Goal: Information Seeking & Learning: Learn about a topic

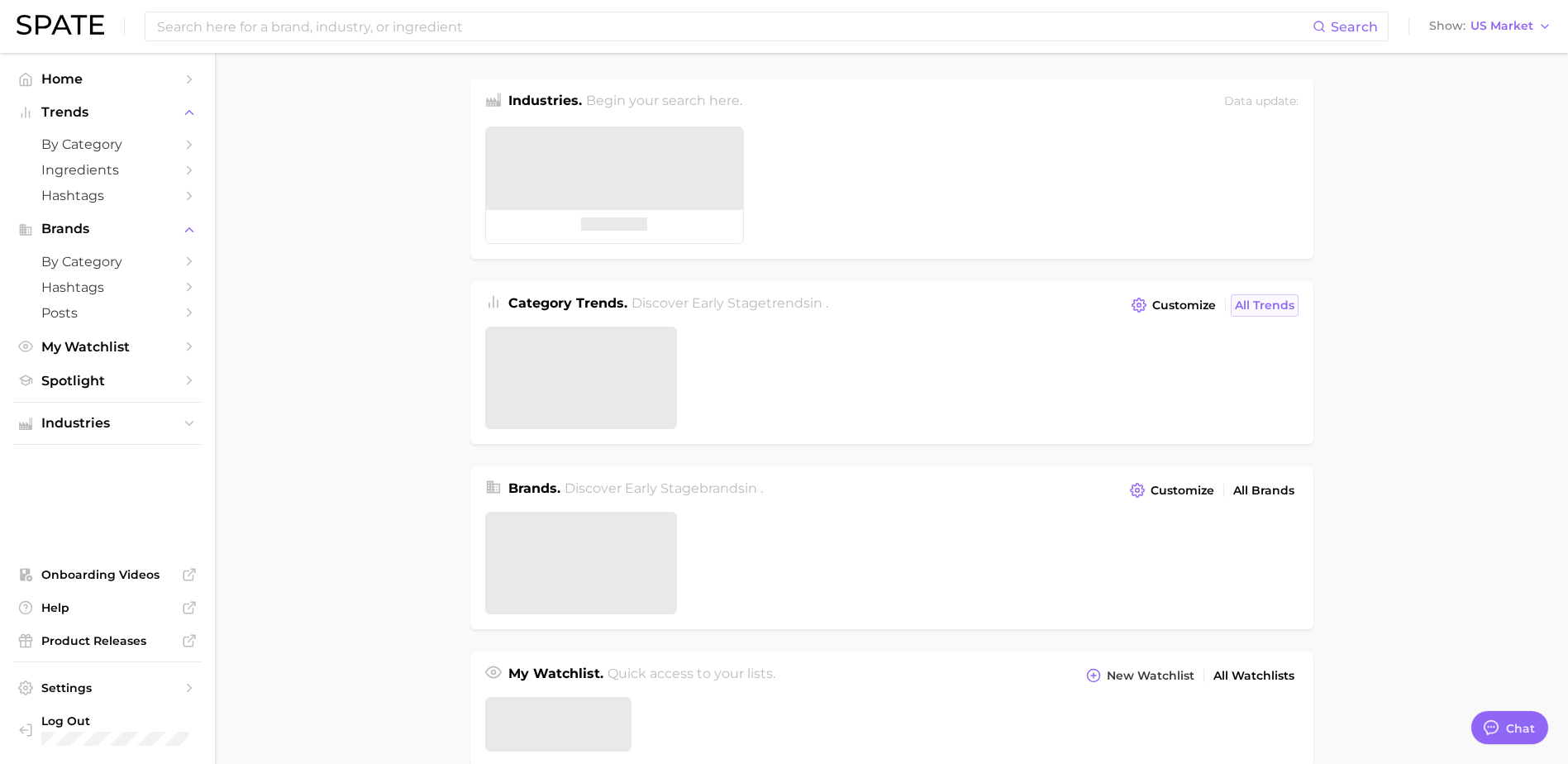
type textarea "x"
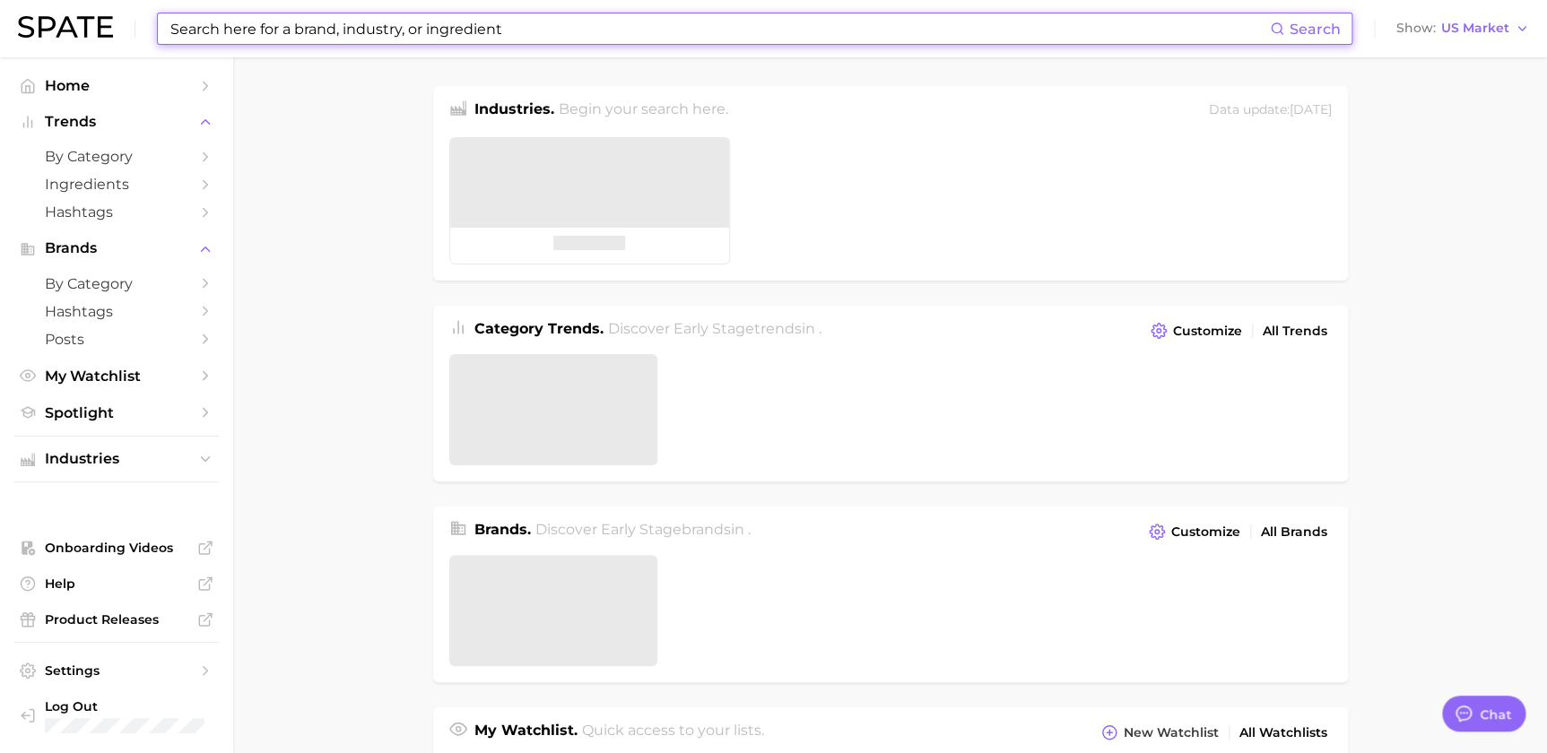
click at [461, 32] on input at bounding box center [720, 28] width 1102 height 30
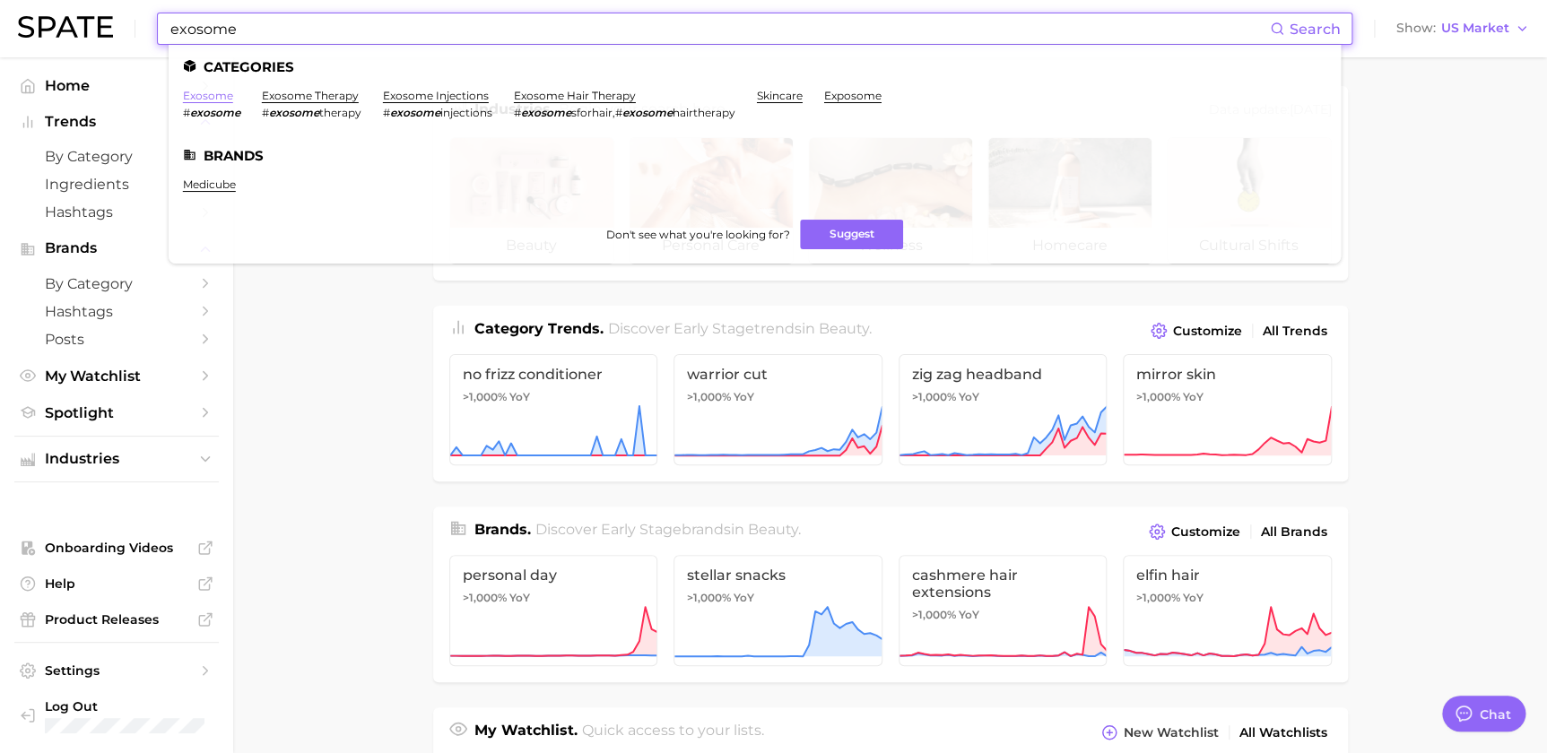
type input "exosome"
click at [219, 96] on link "exosome" at bounding box center [208, 95] width 50 height 13
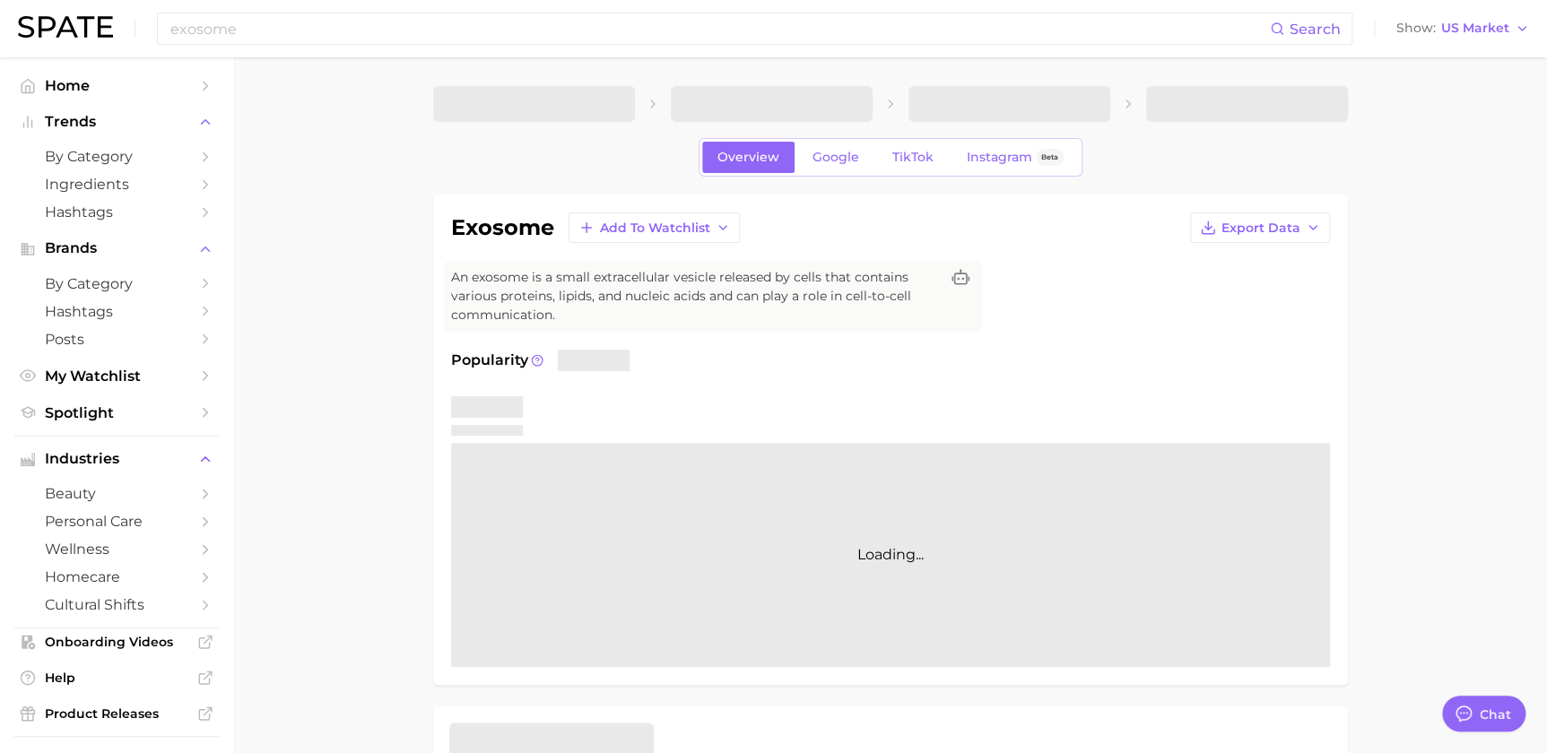
type textarea "x"
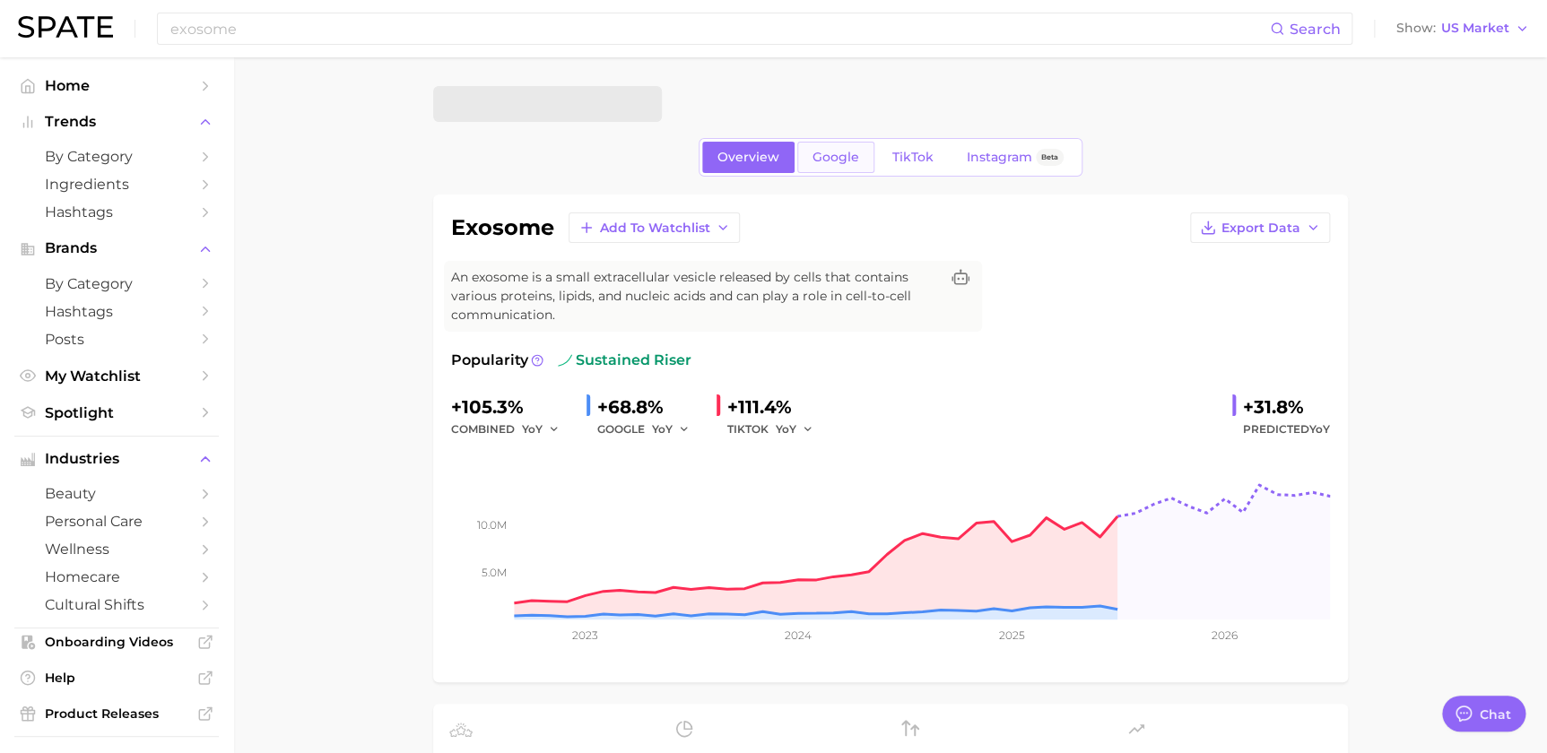
click at [832, 166] on link "Google" at bounding box center [835, 157] width 77 height 31
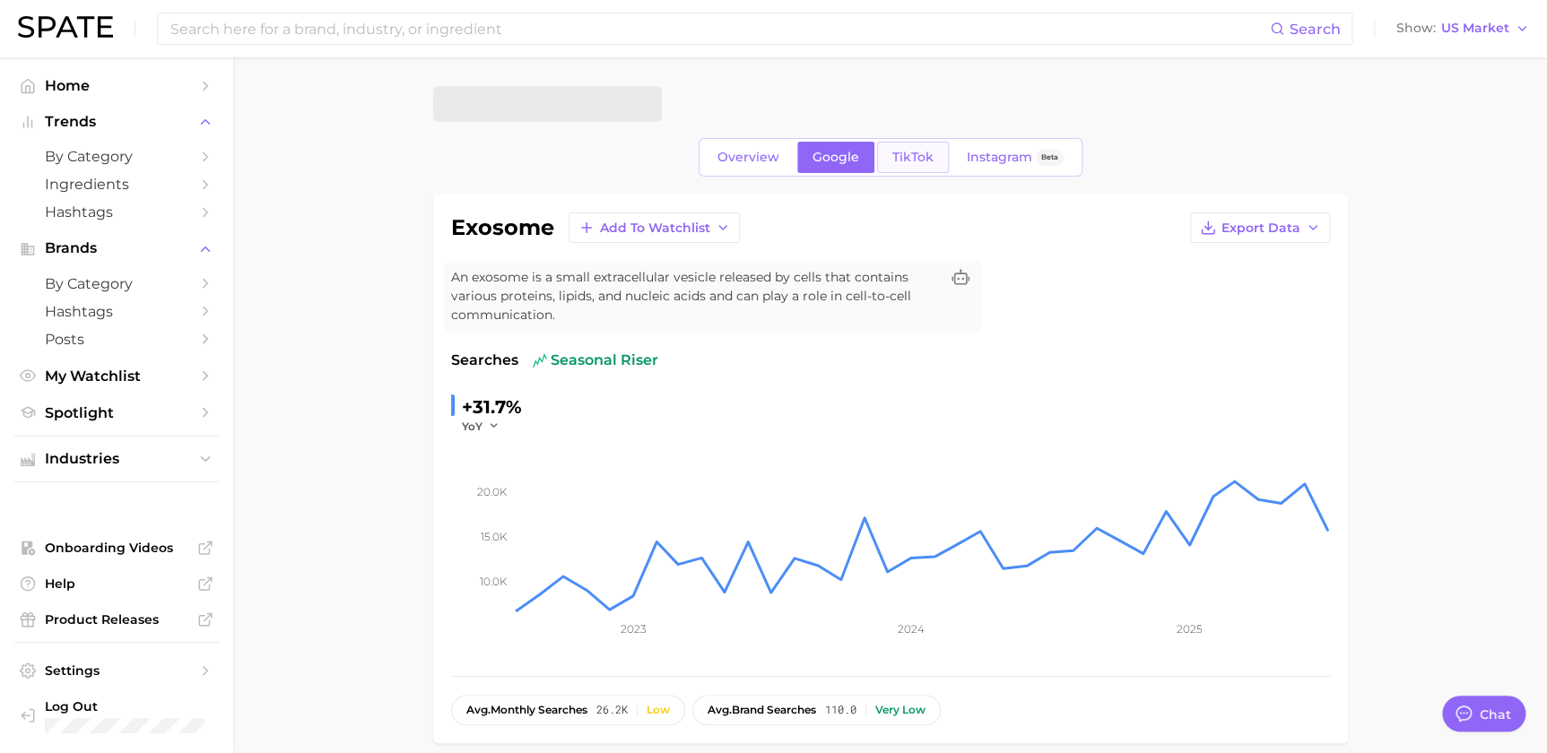
click at [923, 164] on span "TikTok" at bounding box center [913, 157] width 41 height 15
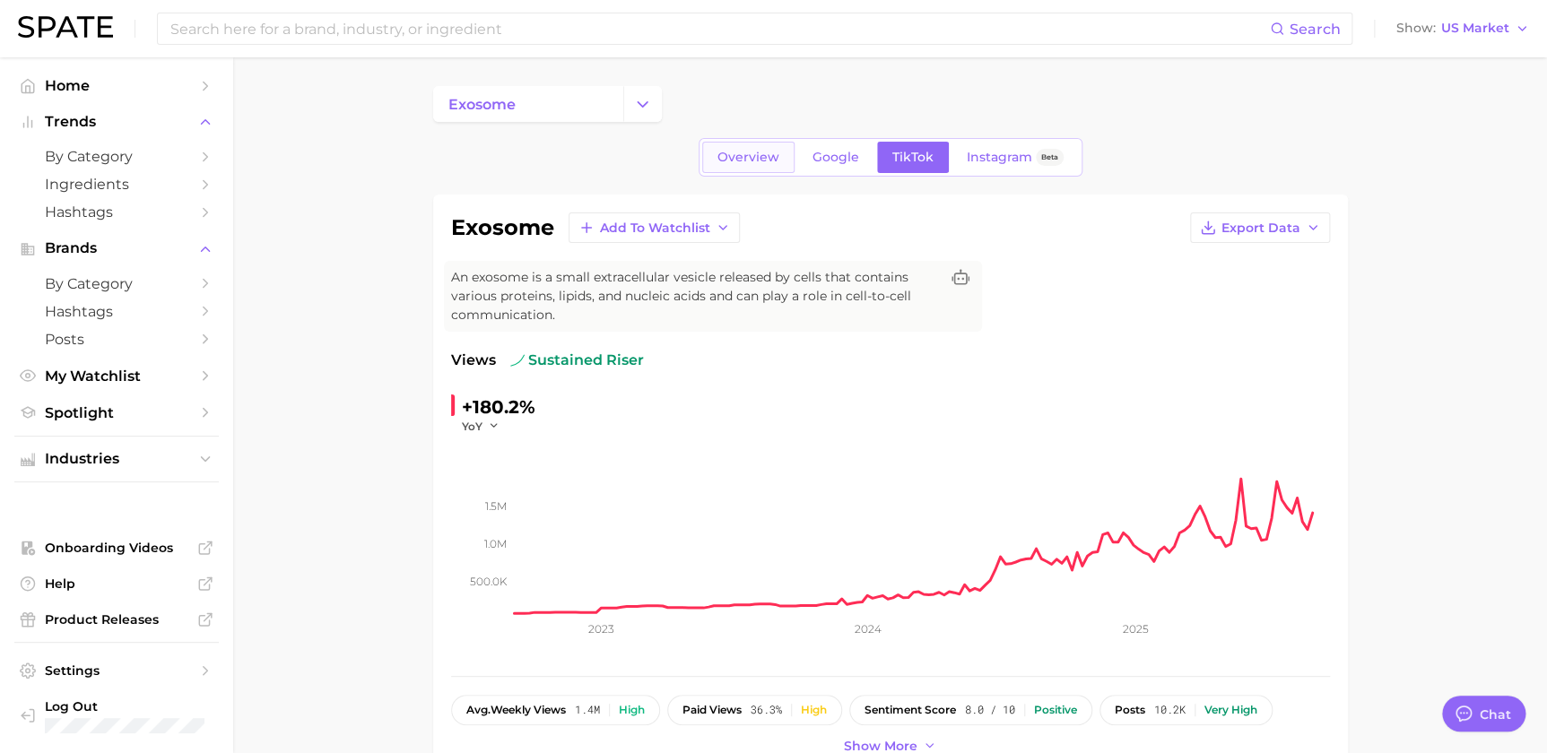
click at [779, 155] on span "Overview" at bounding box center [749, 157] width 62 height 15
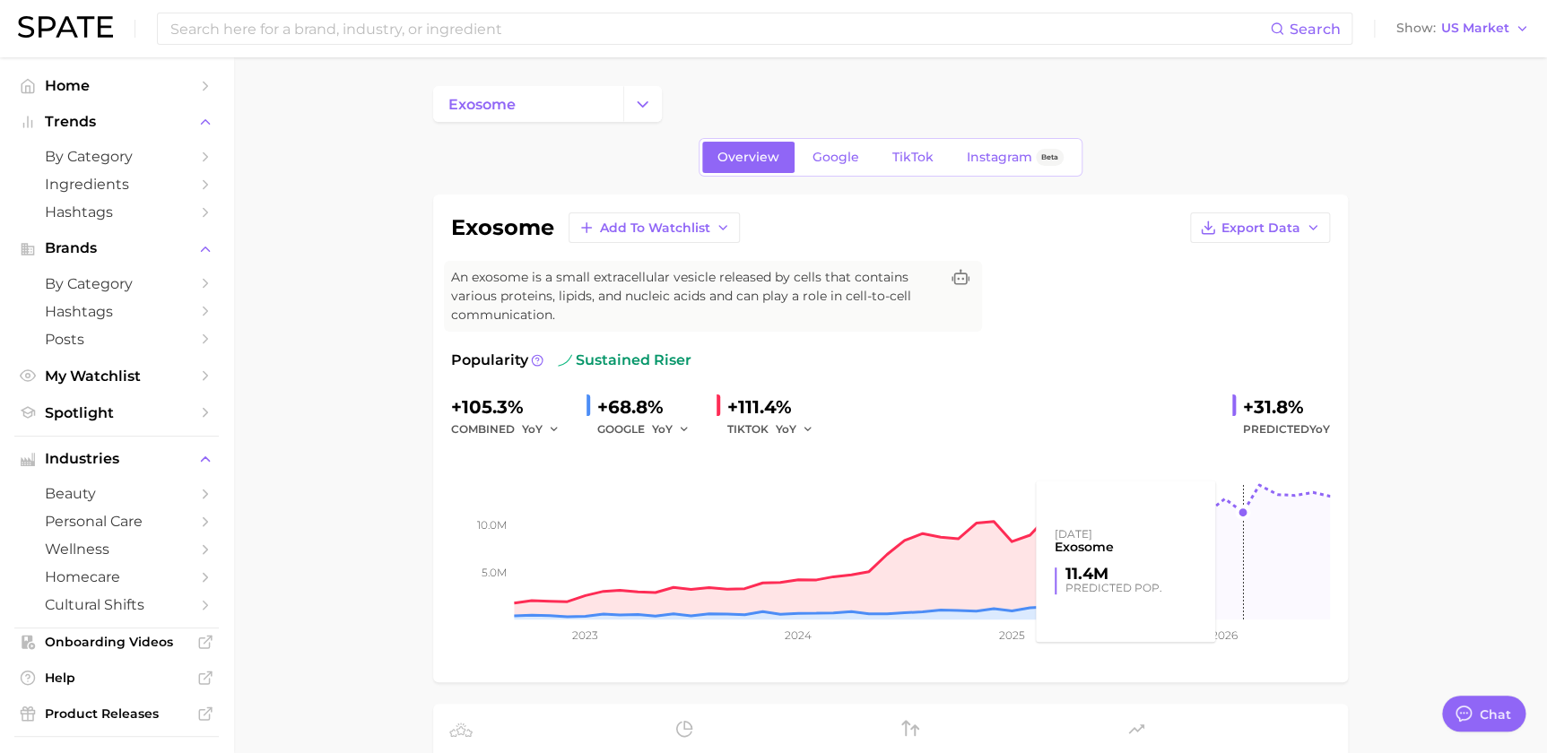
click at [1102, 155] on div "Overview Google TikTok Instagram Beta" at bounding box center [890, 157] width 915 height 39
click at [833, 154] on span "Google" at bounding box center [836, 157] width 47 height 15
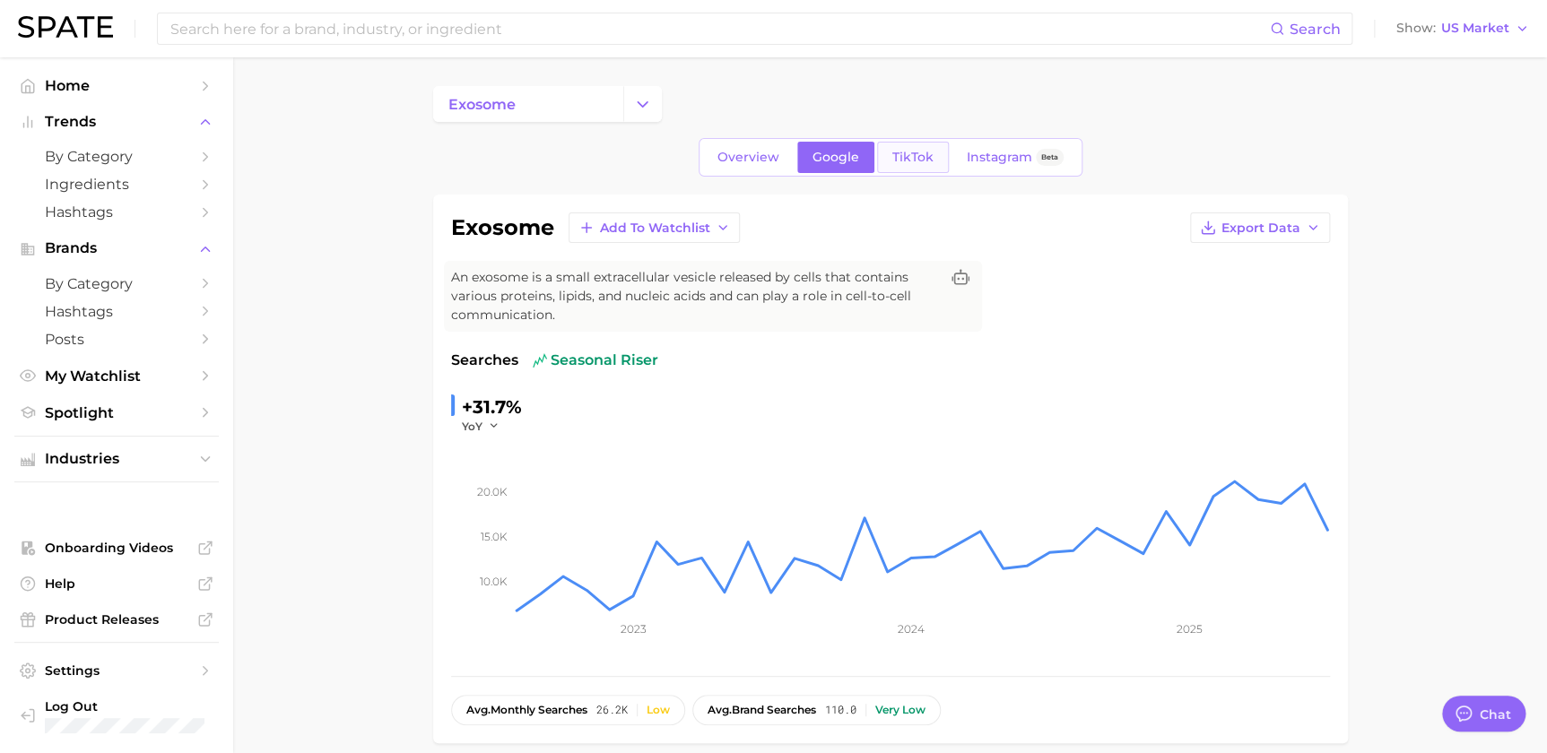
click at [902, 150] on span "TikTok" at bounding box center [913, 157] width 41 height 15
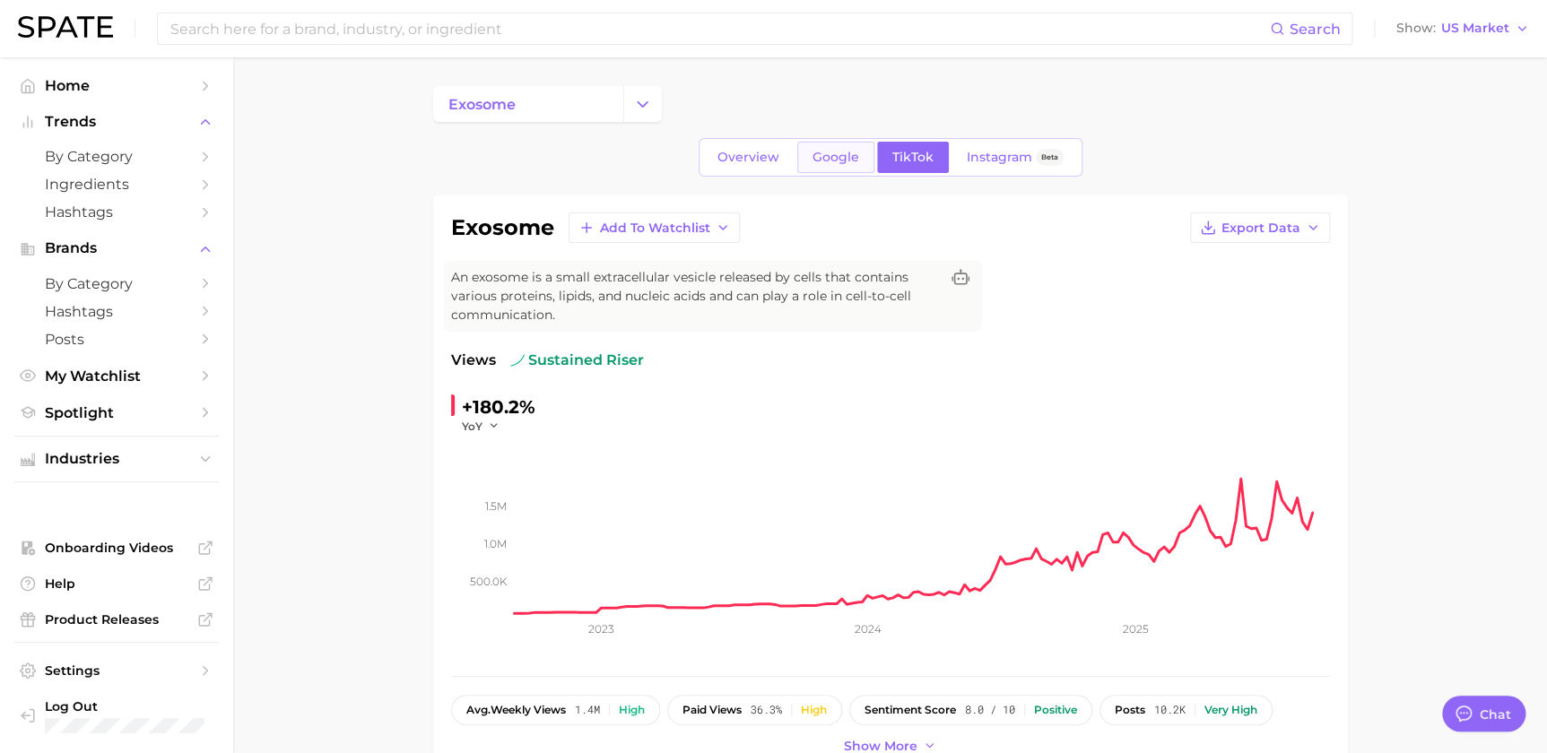
click at [827, 144] on link "Google" at bounding box center [835, 157] width 77 height 31
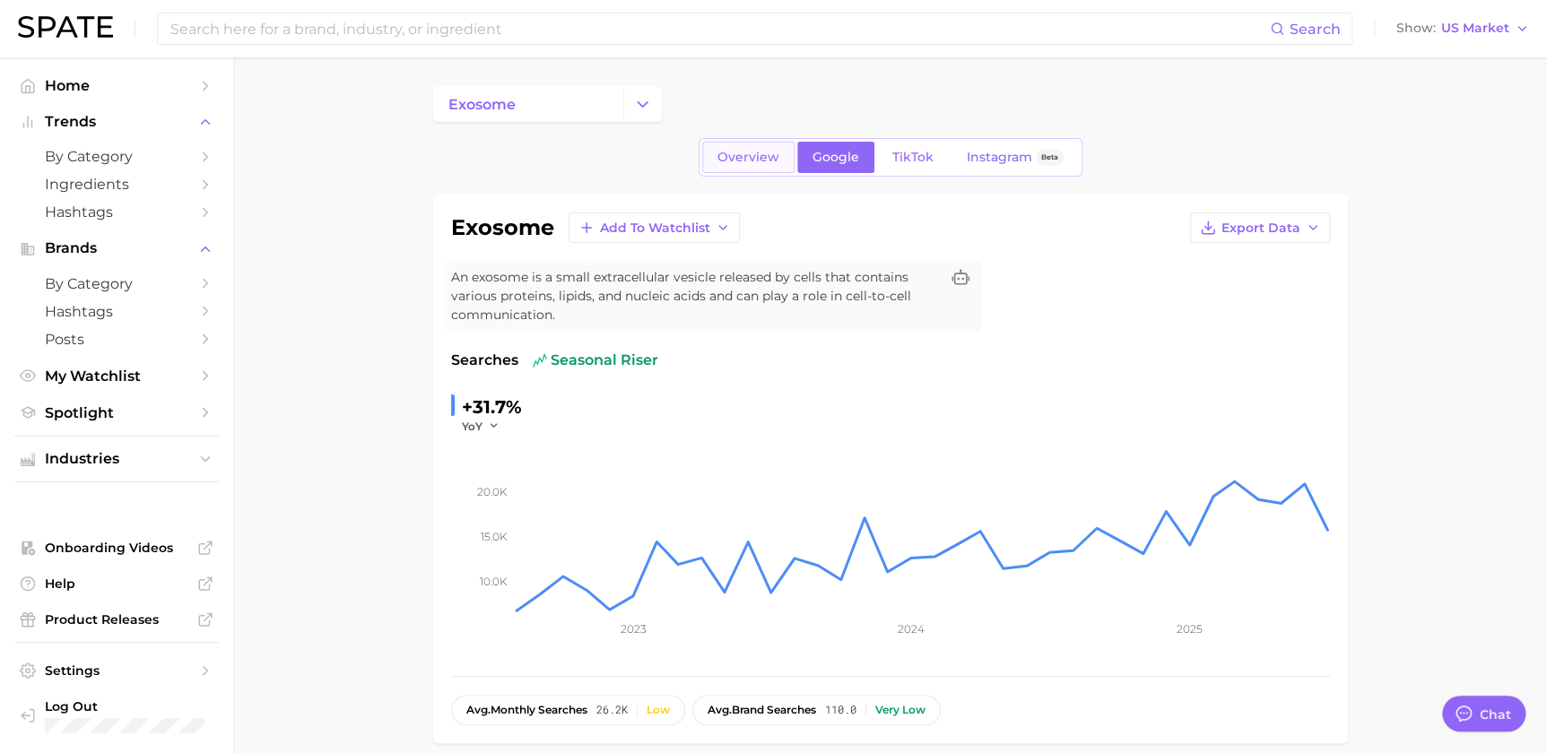
click at [743, 166] on link "Overview" at bounding box center [748, 157] width 92 height 31
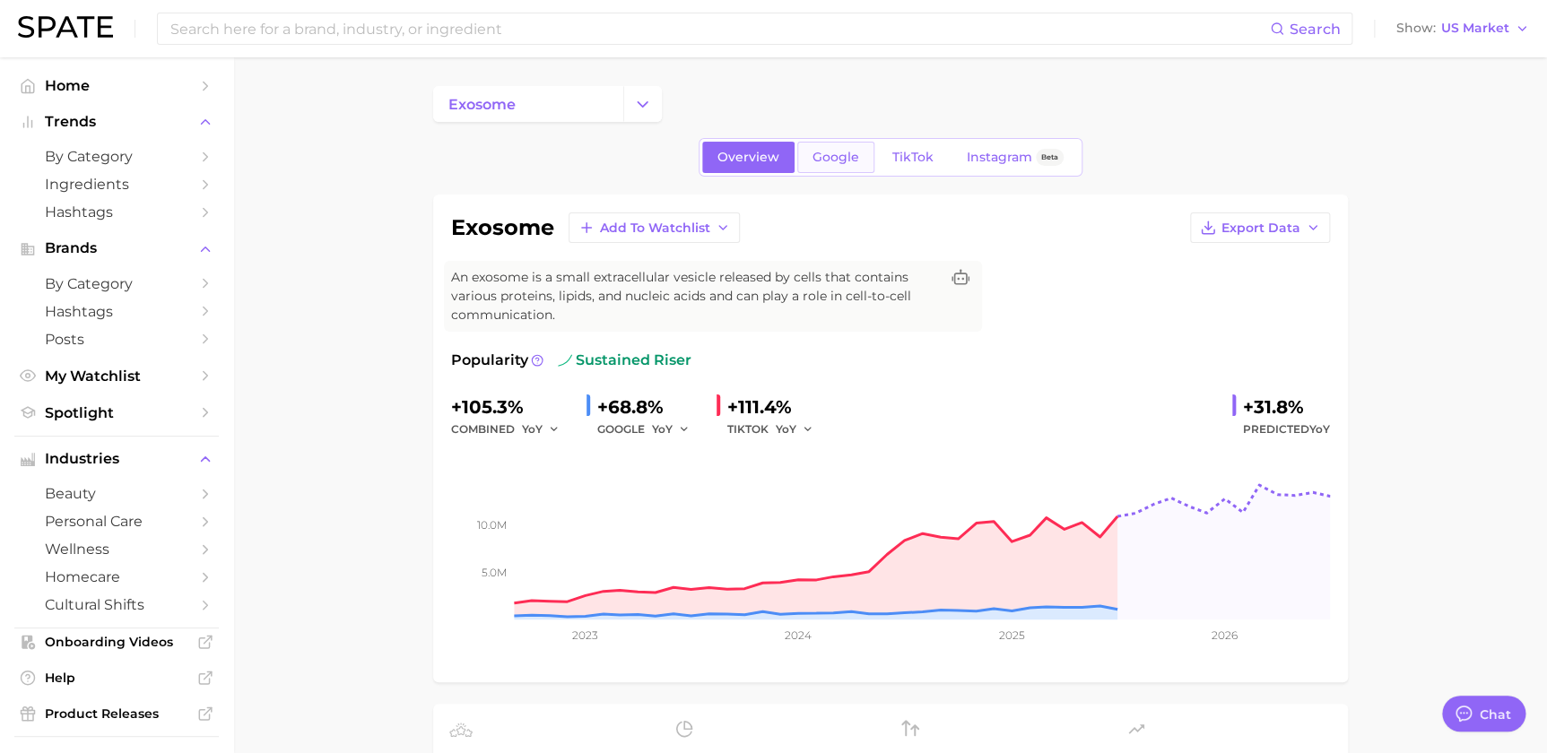
click at [828, 166] on link "Google" at bounding box center [835, 157] width 77 height 31
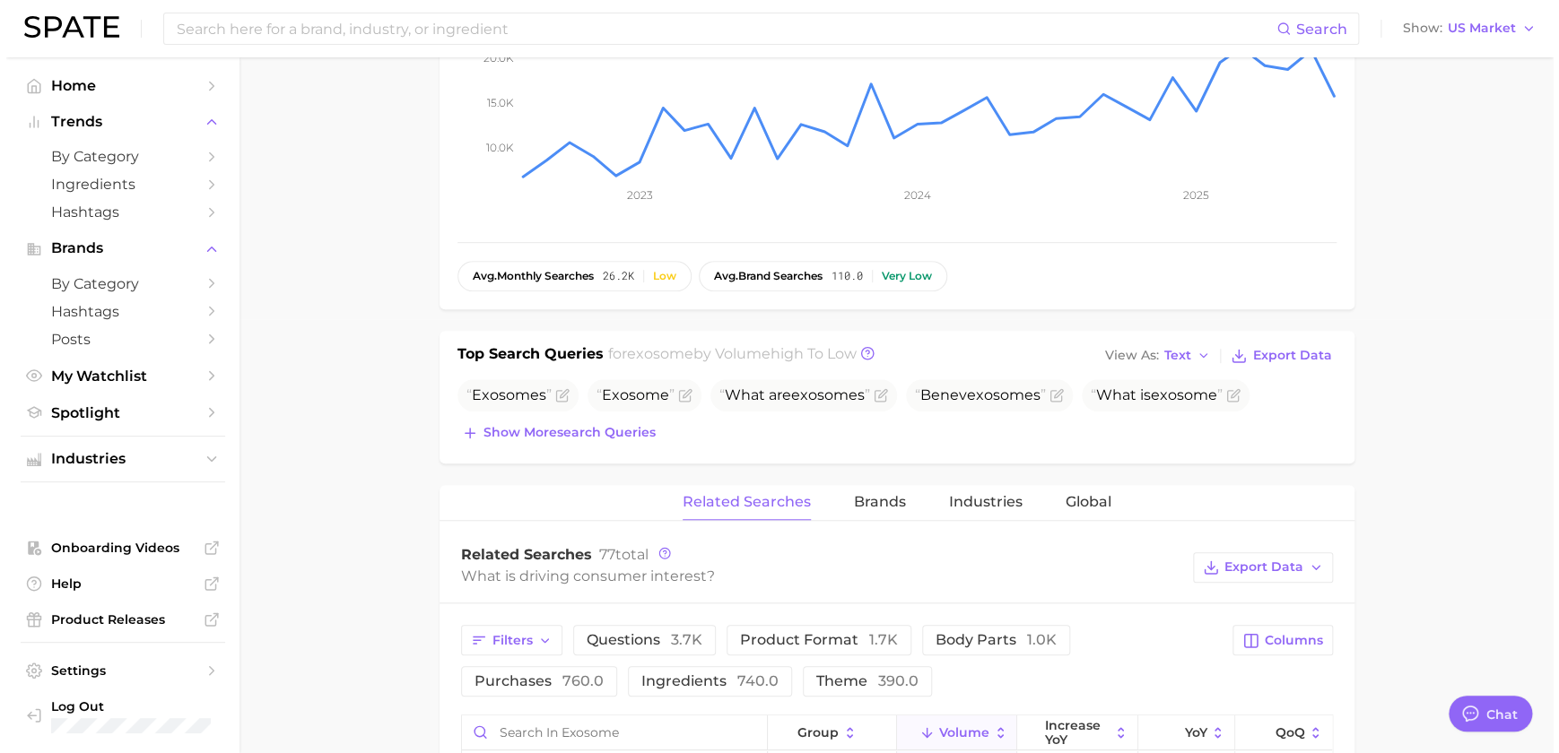
scroll to position [870, 0]
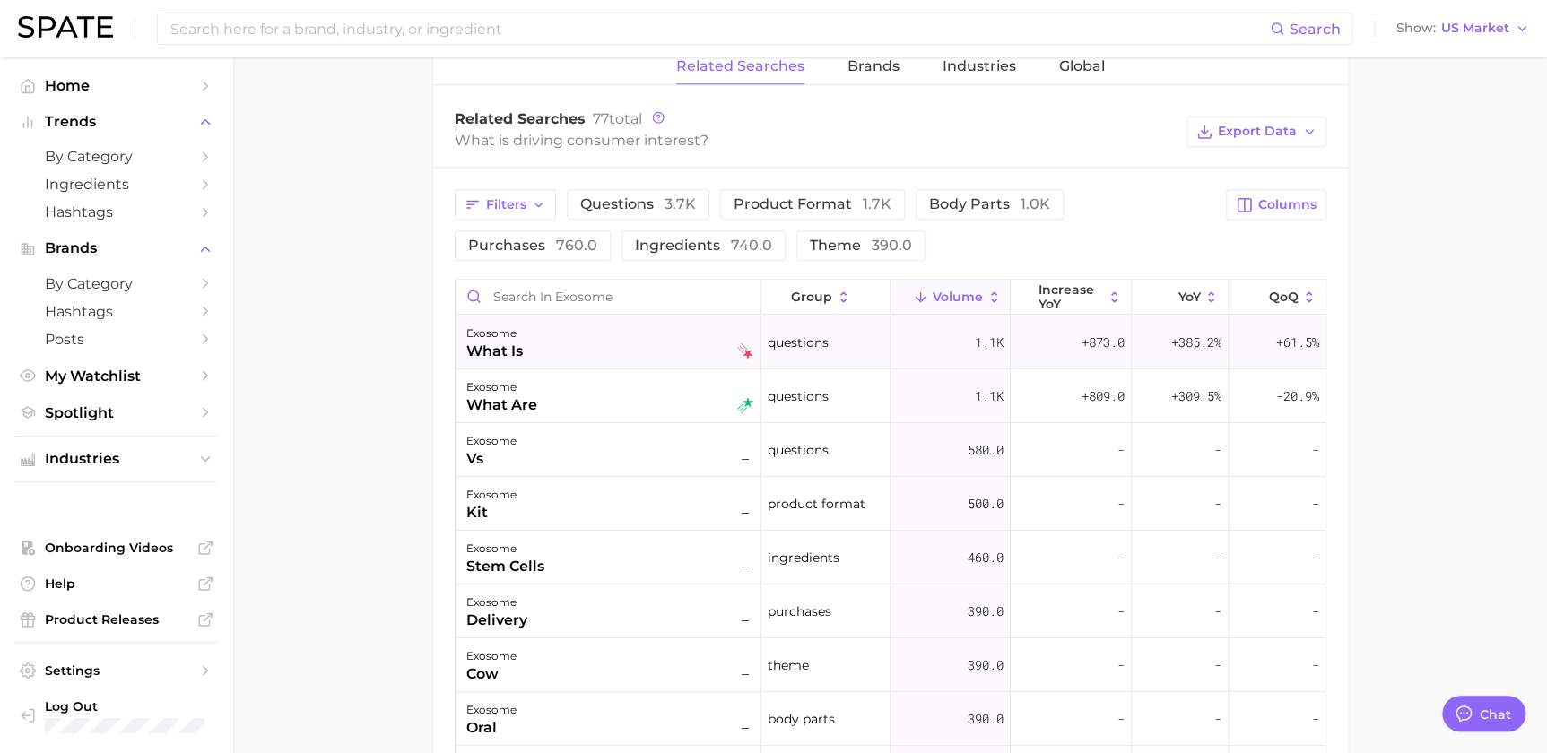
click at [544, 341] on div "exosome what is" at bounding box center [609, 342] width 287 height 39
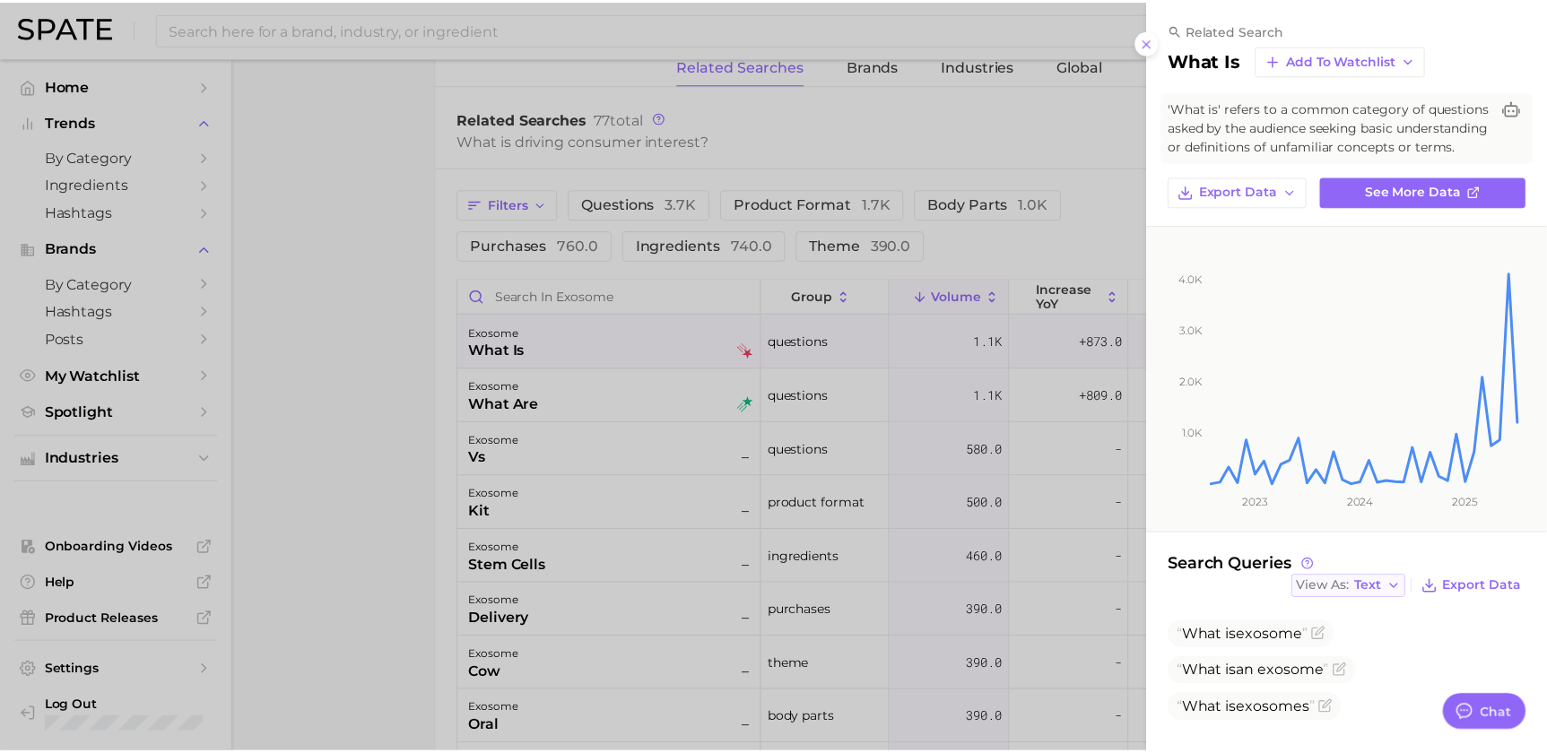
scroll to position [28, 0]
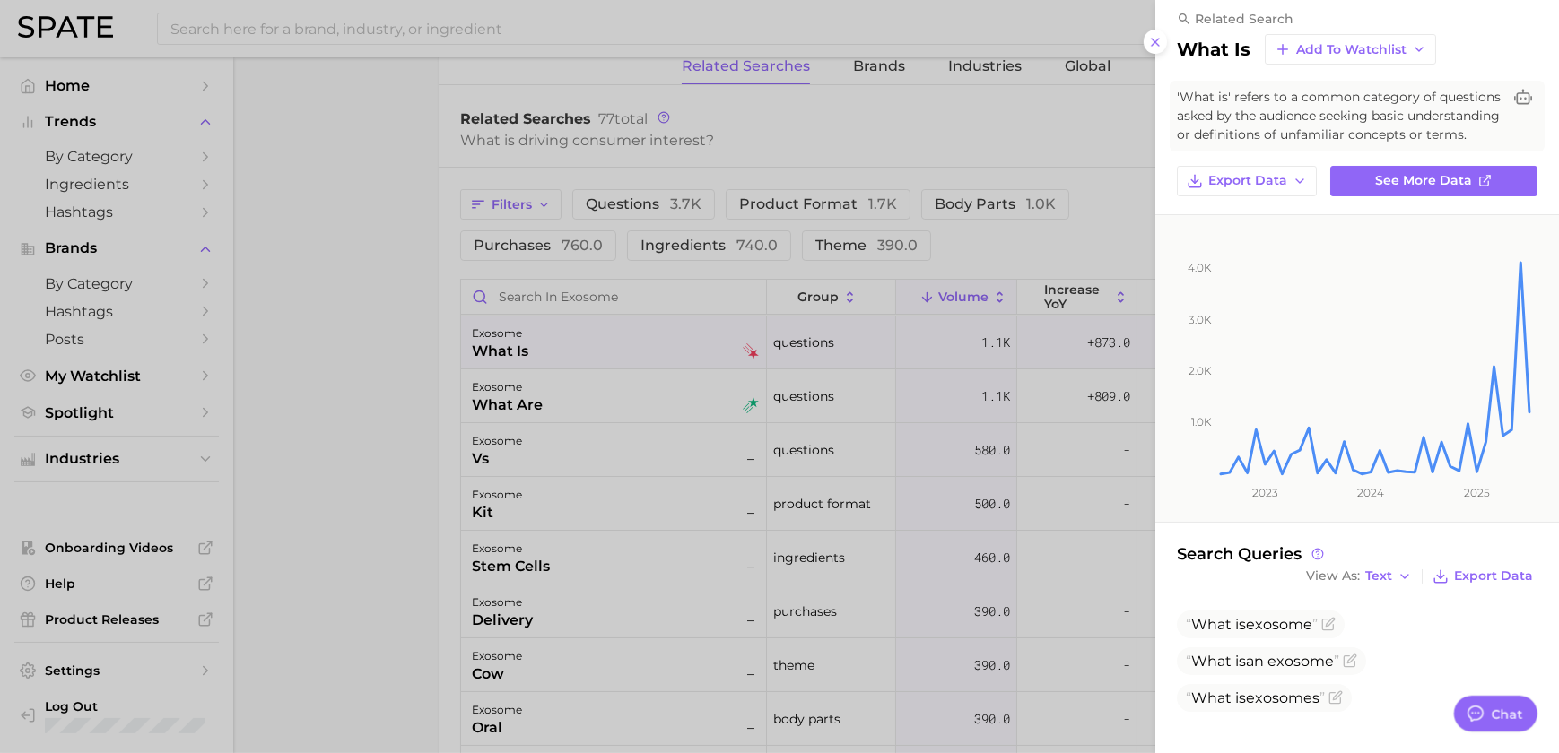
drag, startPoint x: 605, startPoint y: 434, endPoint x: 594, endPoint y: 428, distance: 13.2
click at [605, 433] on div at bounding box center [779, 376] width 1559 height 753
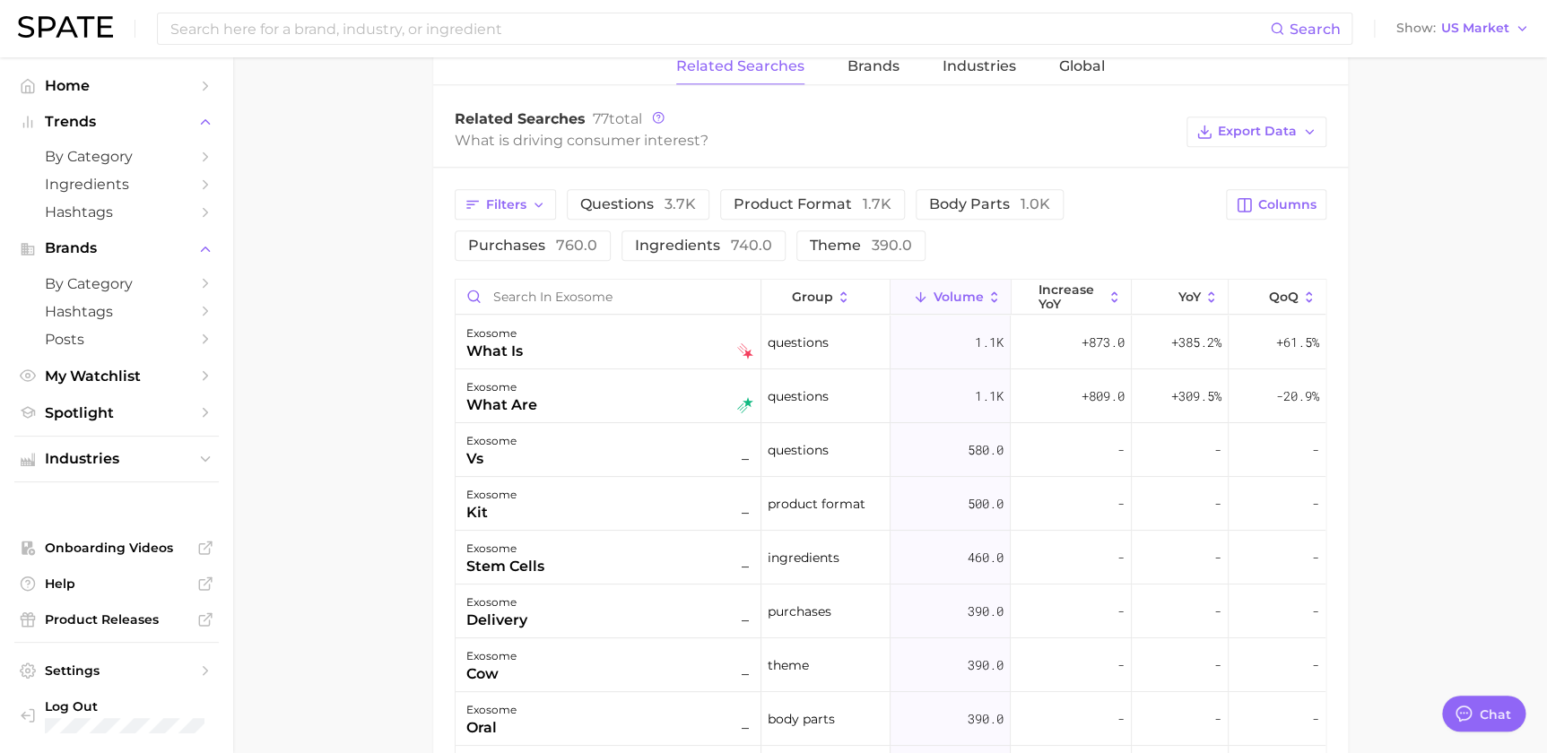
click at [577, 413] on div "exosome what are" at bounding box center [609, 396] width 287 height 39
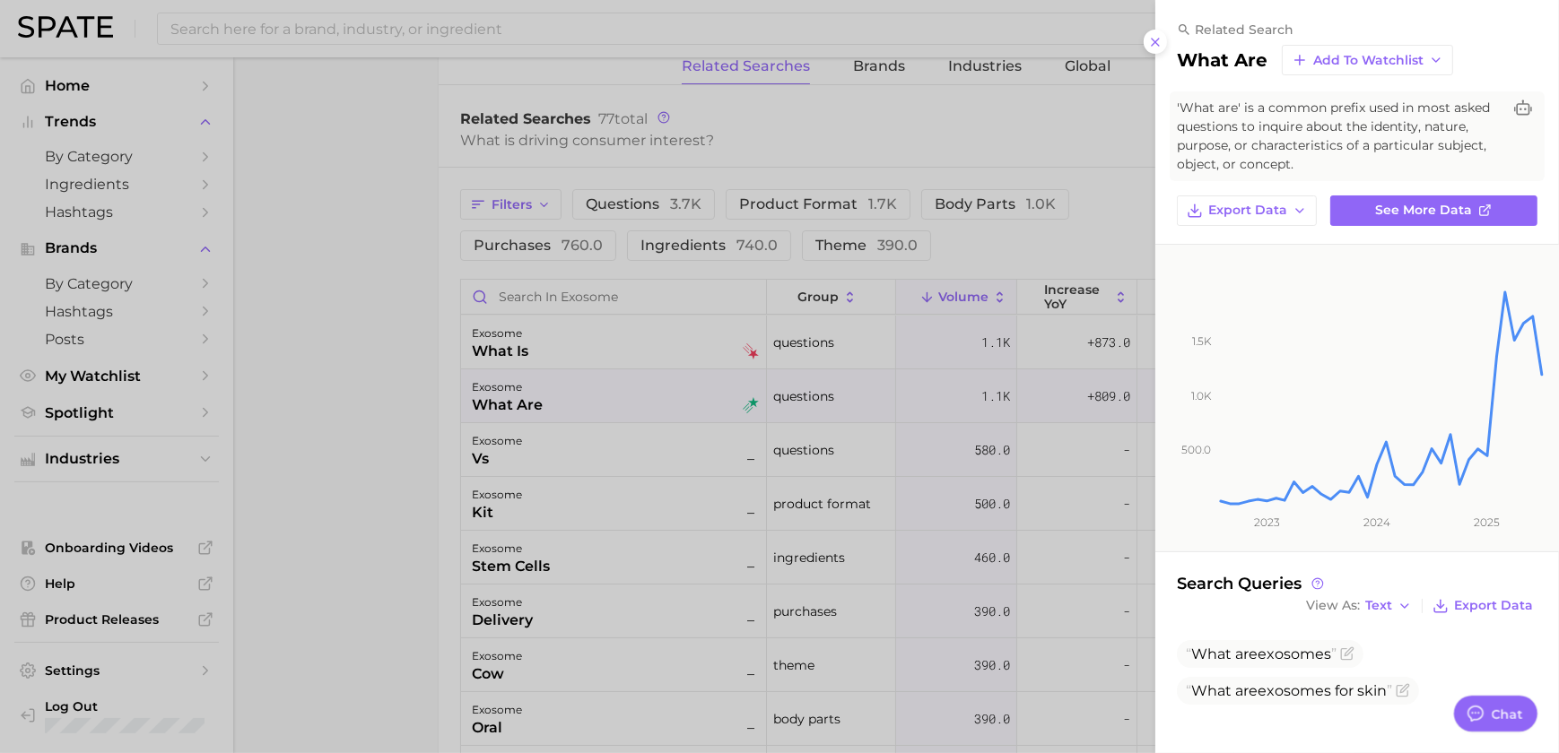
click at [998, 556] on div at bounding box center [779, 376] width 1559 height 753
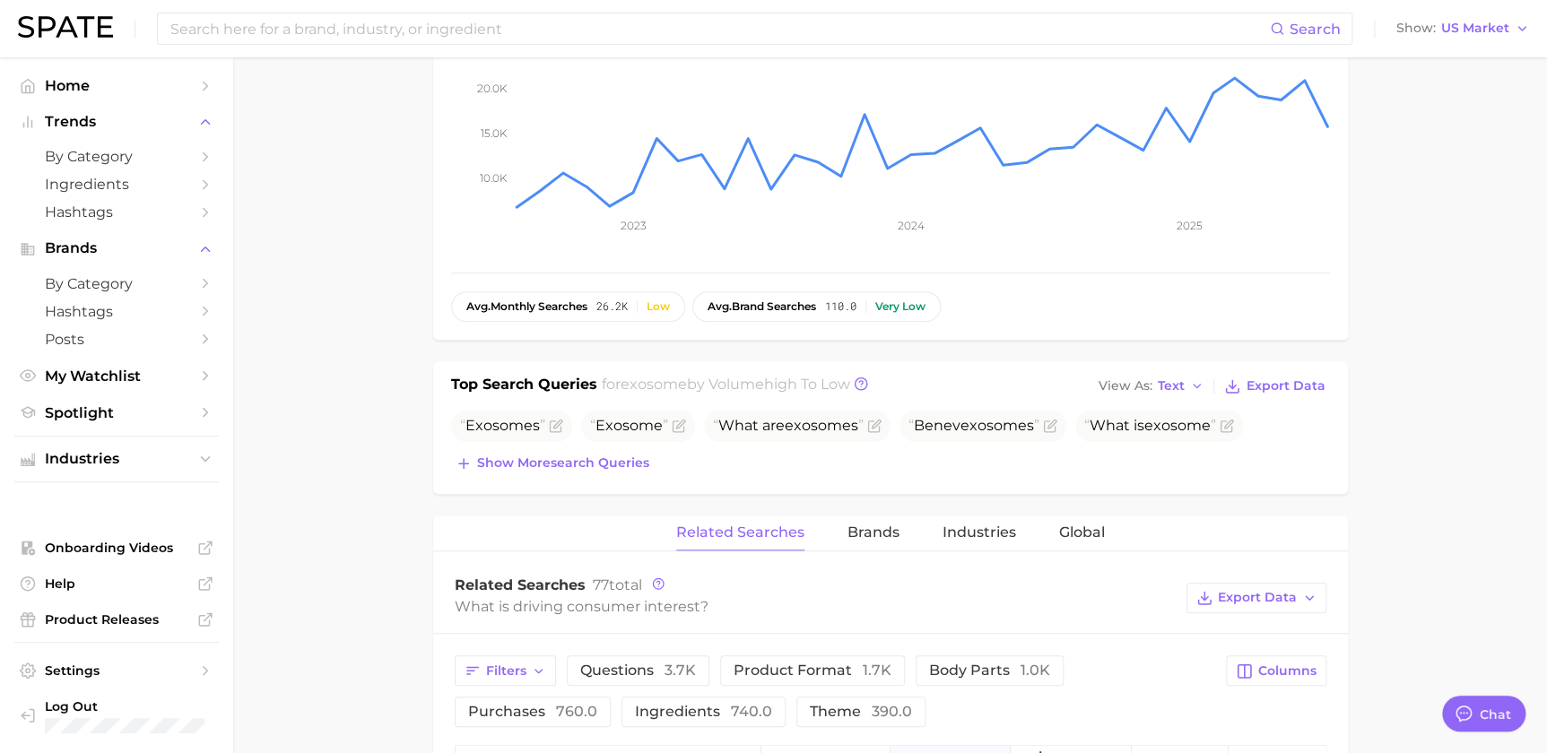
scroll to position [0, 0]
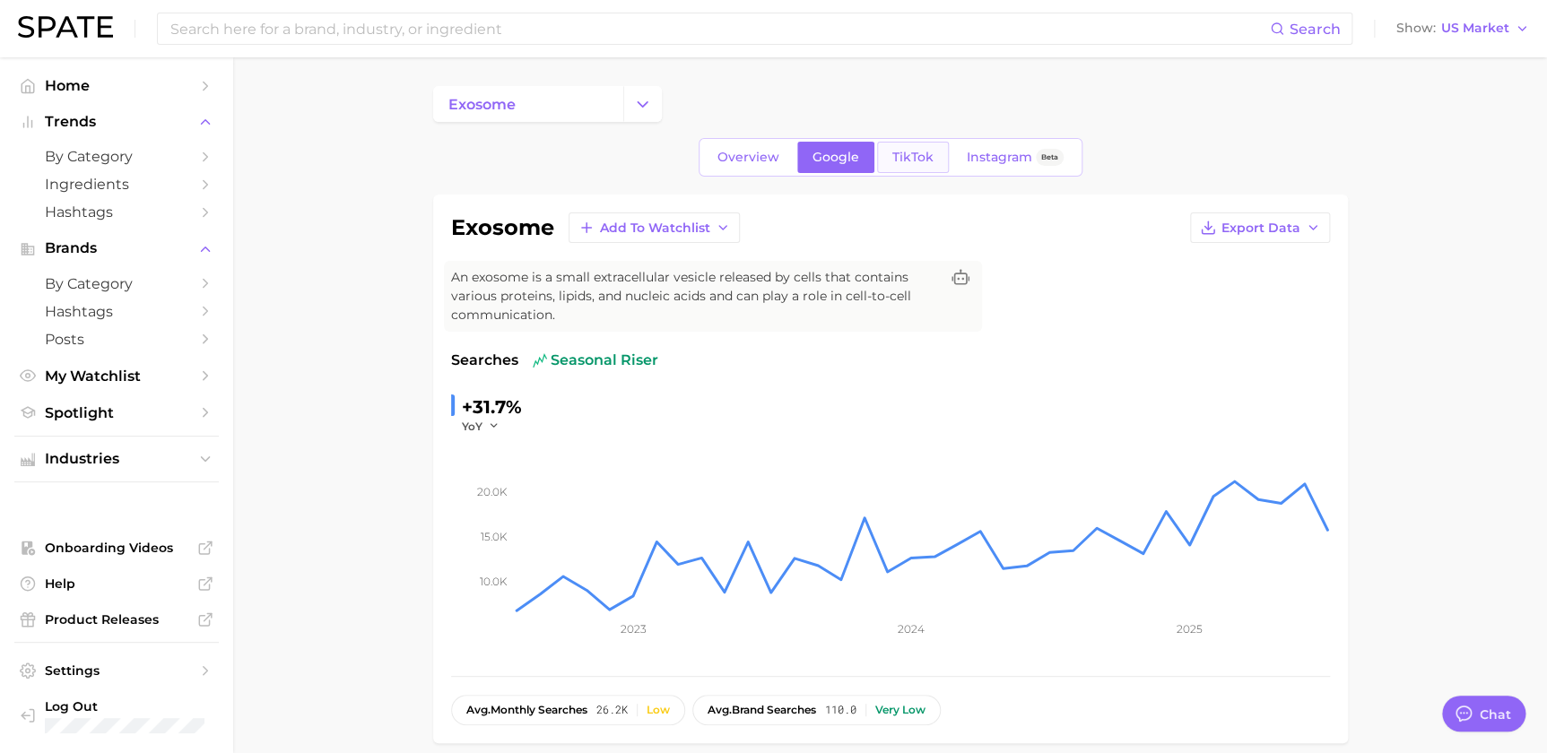
click at [919, 161] on span "TikTok" at bounding box center [913, 157] width 41 height 15
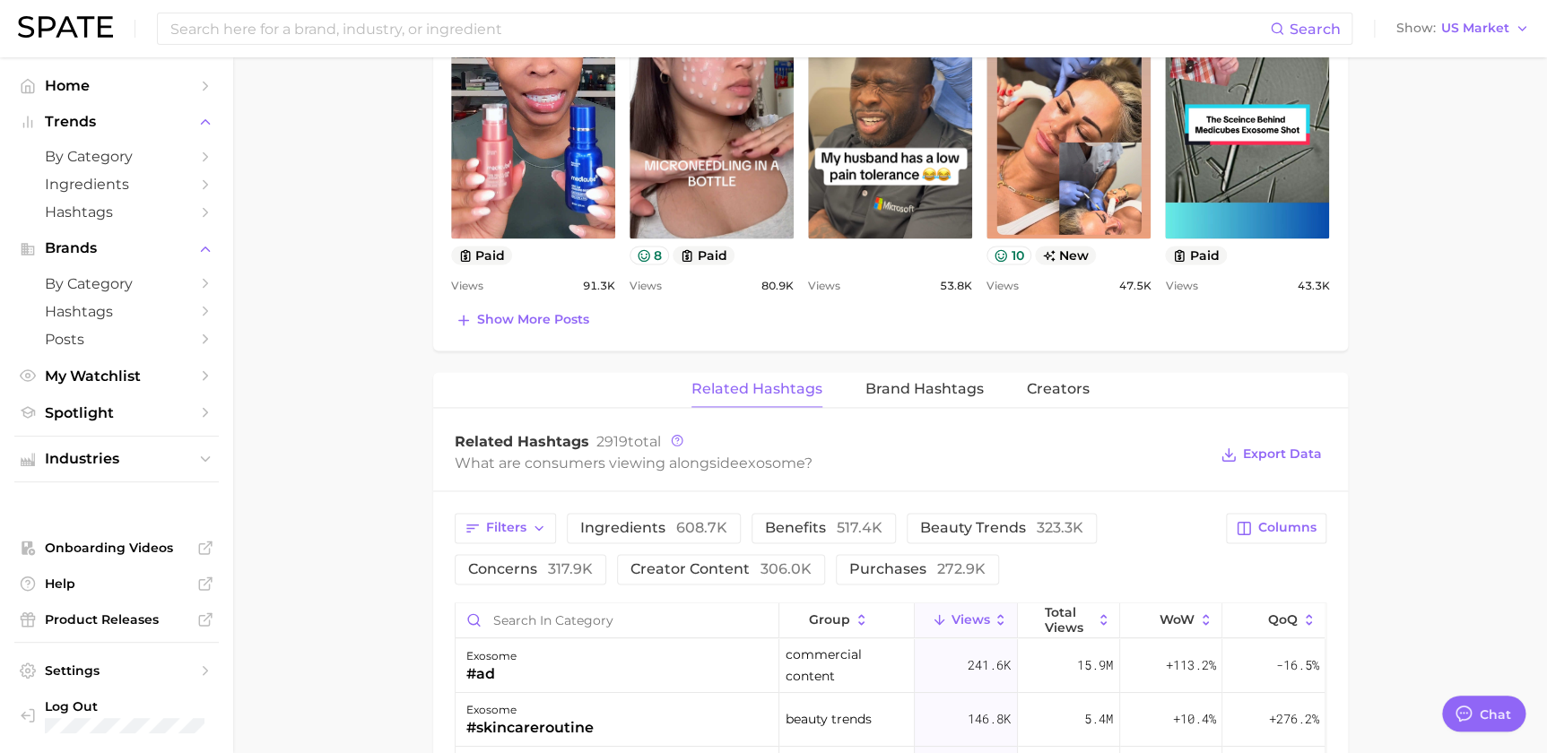
scroll to position [1086, 0]
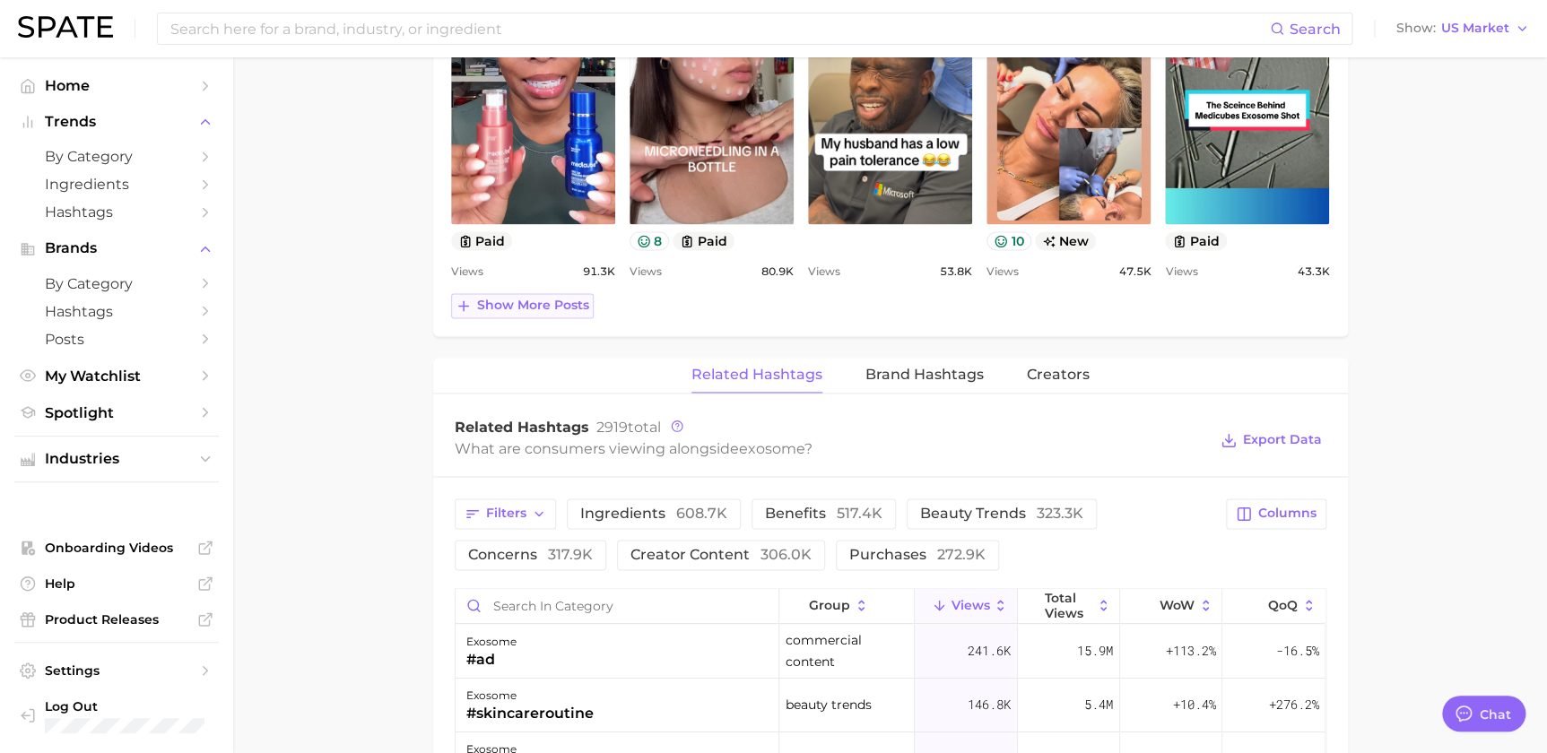
click at [537, 298] on span "Show more posts" at bounding box center [533, 305] width 112 height 15
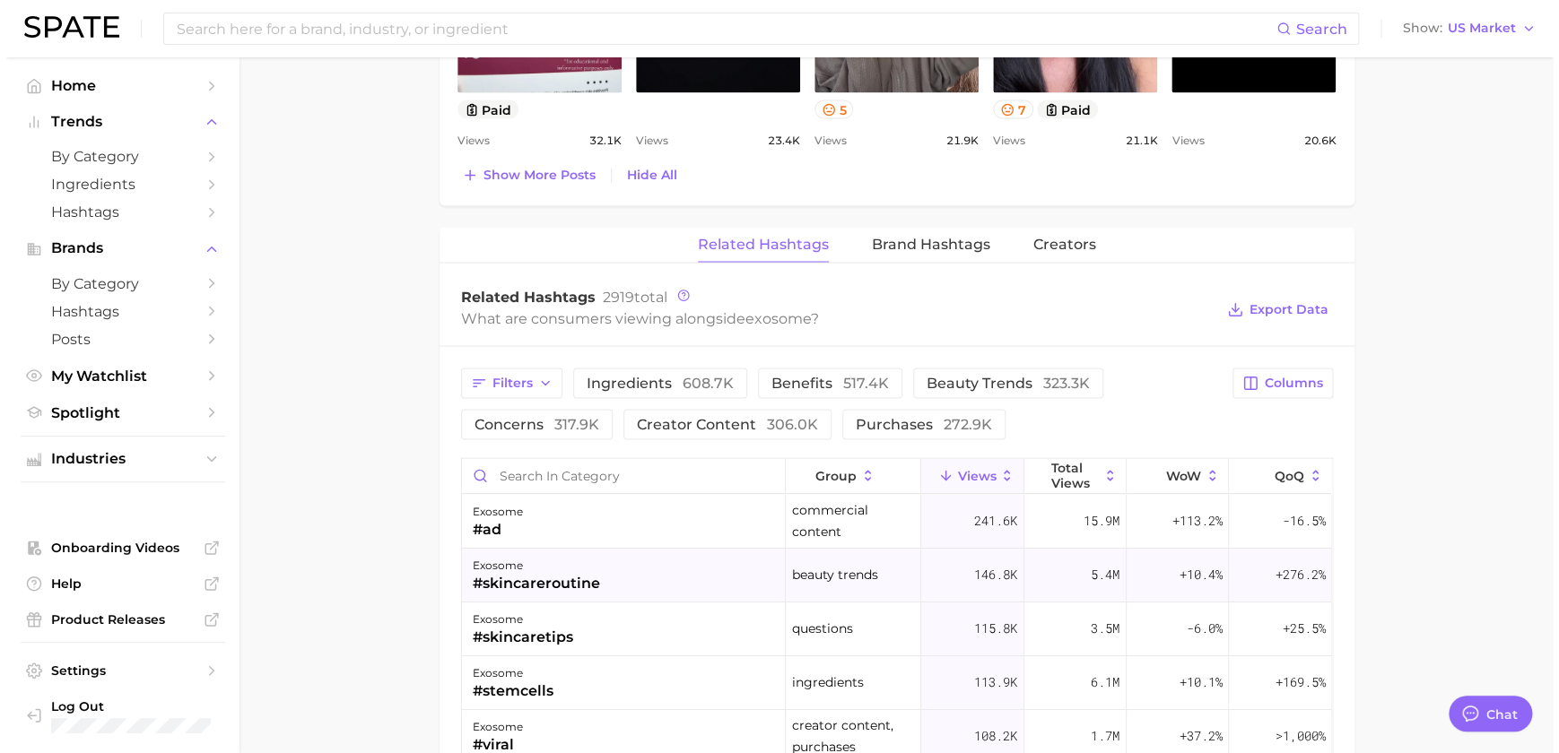
scroll to position [1724, 0]
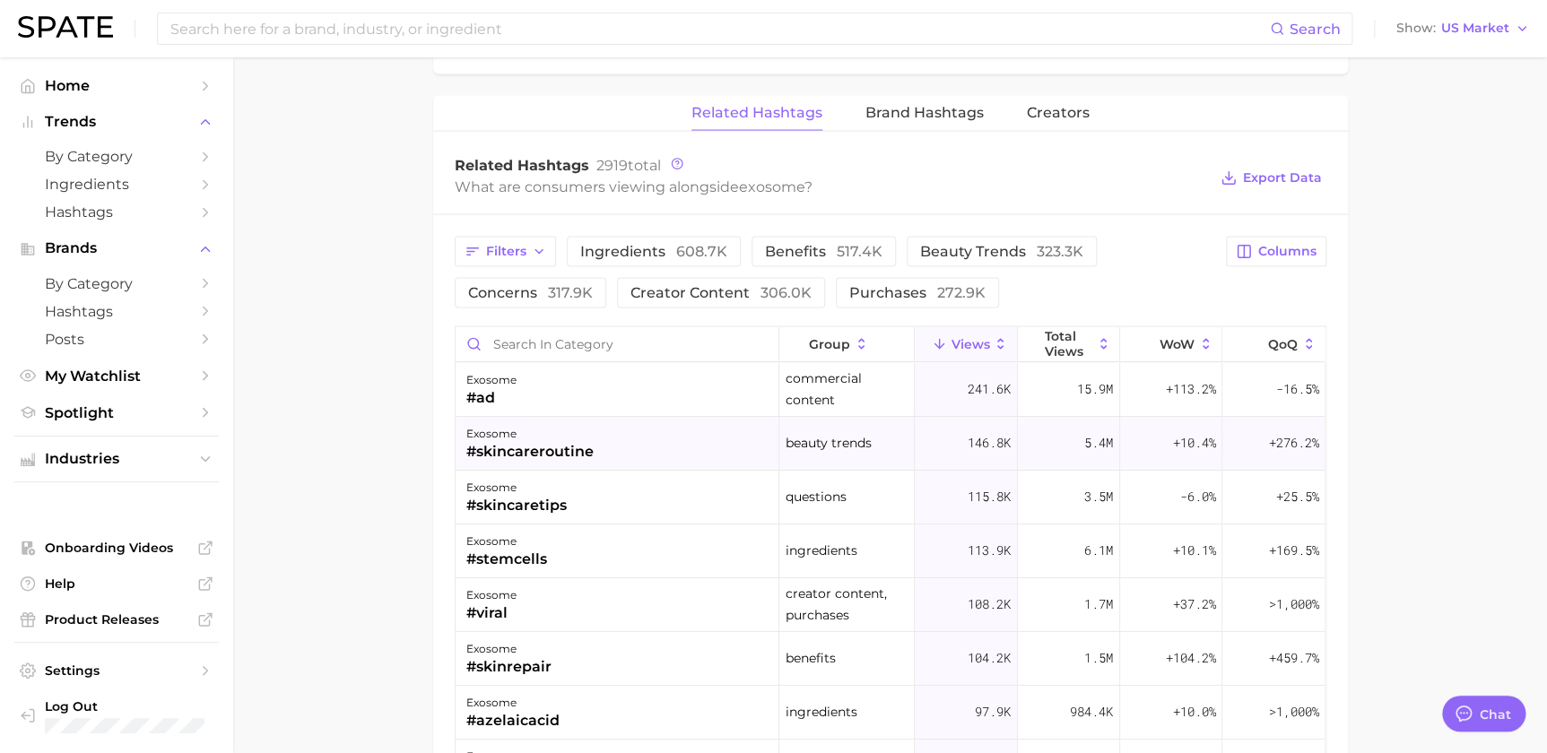
click at [653, 442] on div "exosome #skincareroutine" at bounding box center [618, 444] width 324 height 54
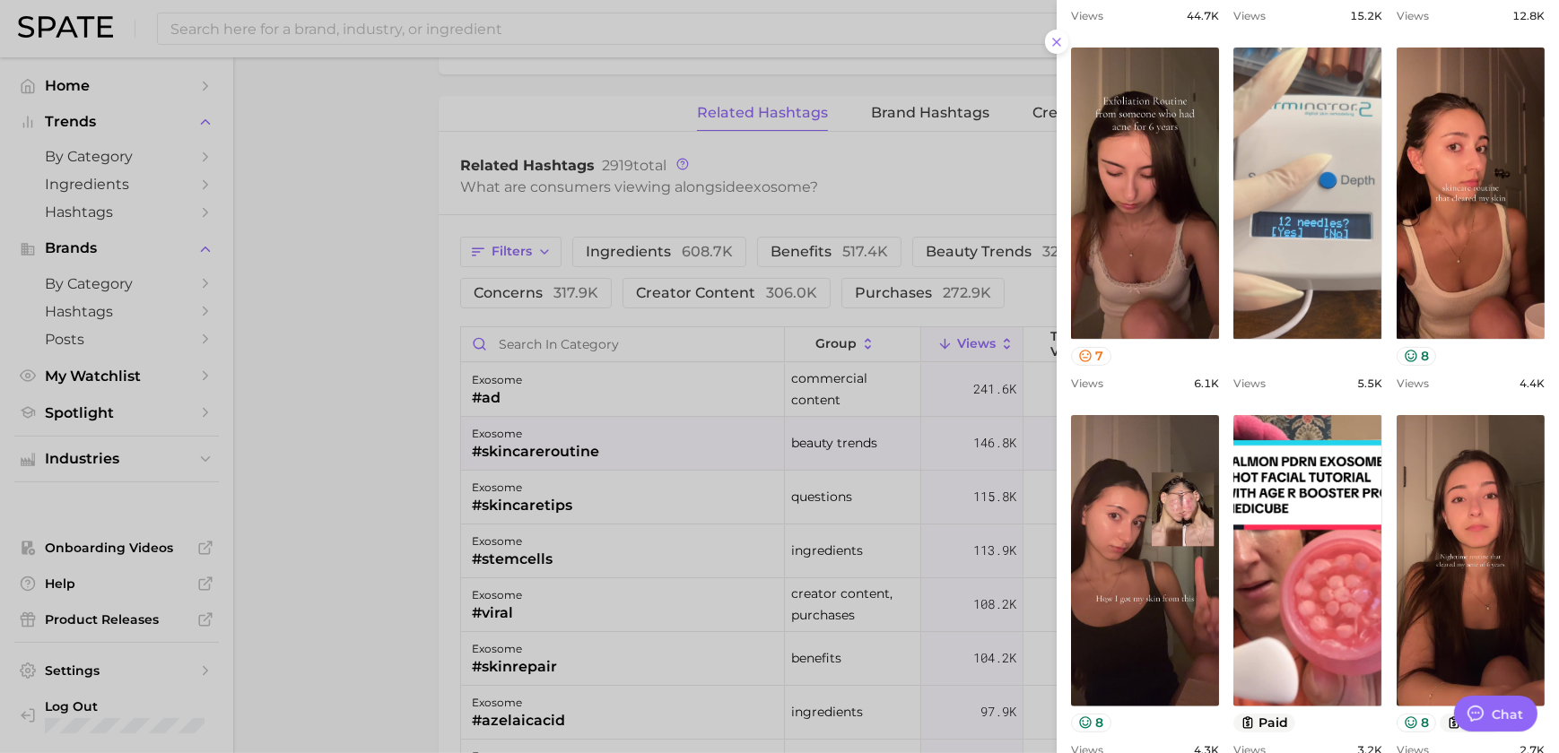
scroll to position [586, 0]
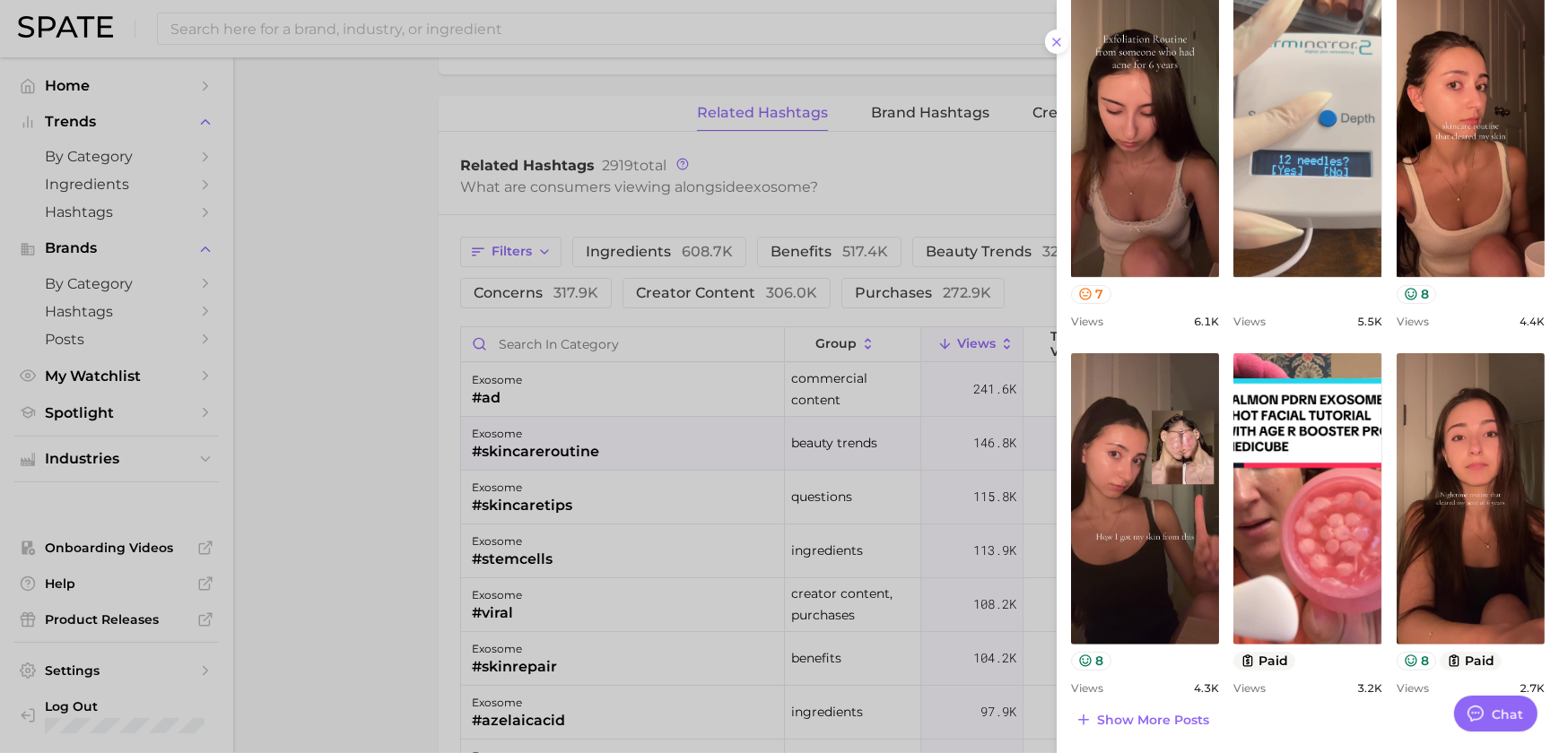
click at [772, 455] on div at bounding box center [779, 376] width 1559 height 753
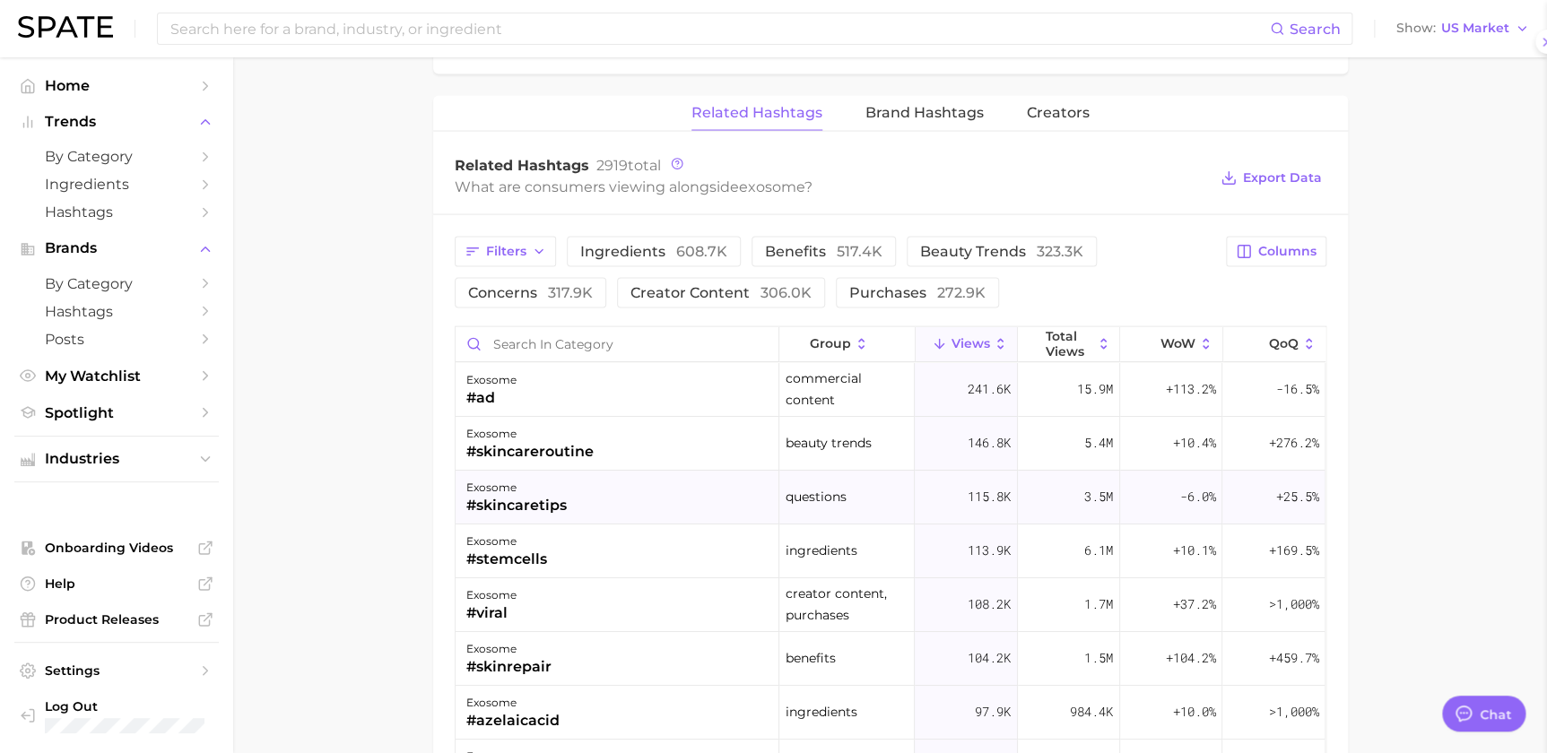
click at [689, 481] on div "exosome #skincaretips" at bounding box center [618, 498] width 324 height 54
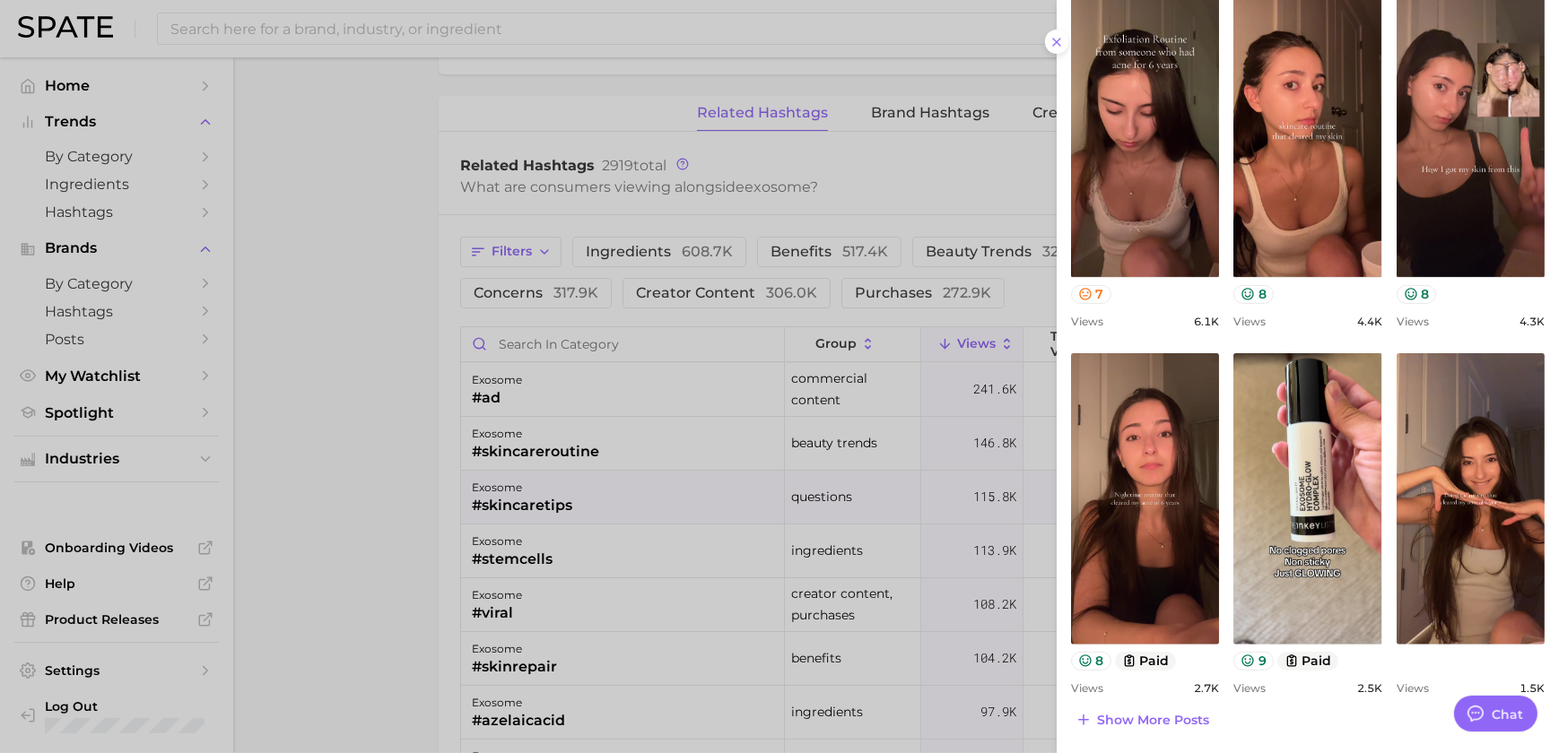
drag, startPoint x: 803, startPoint y: 406, endPoint x: 703, endPoint y: 473, distance: 119.7
click at [804, 406] on div at bounding box center [779, 376] width 1559 height 753
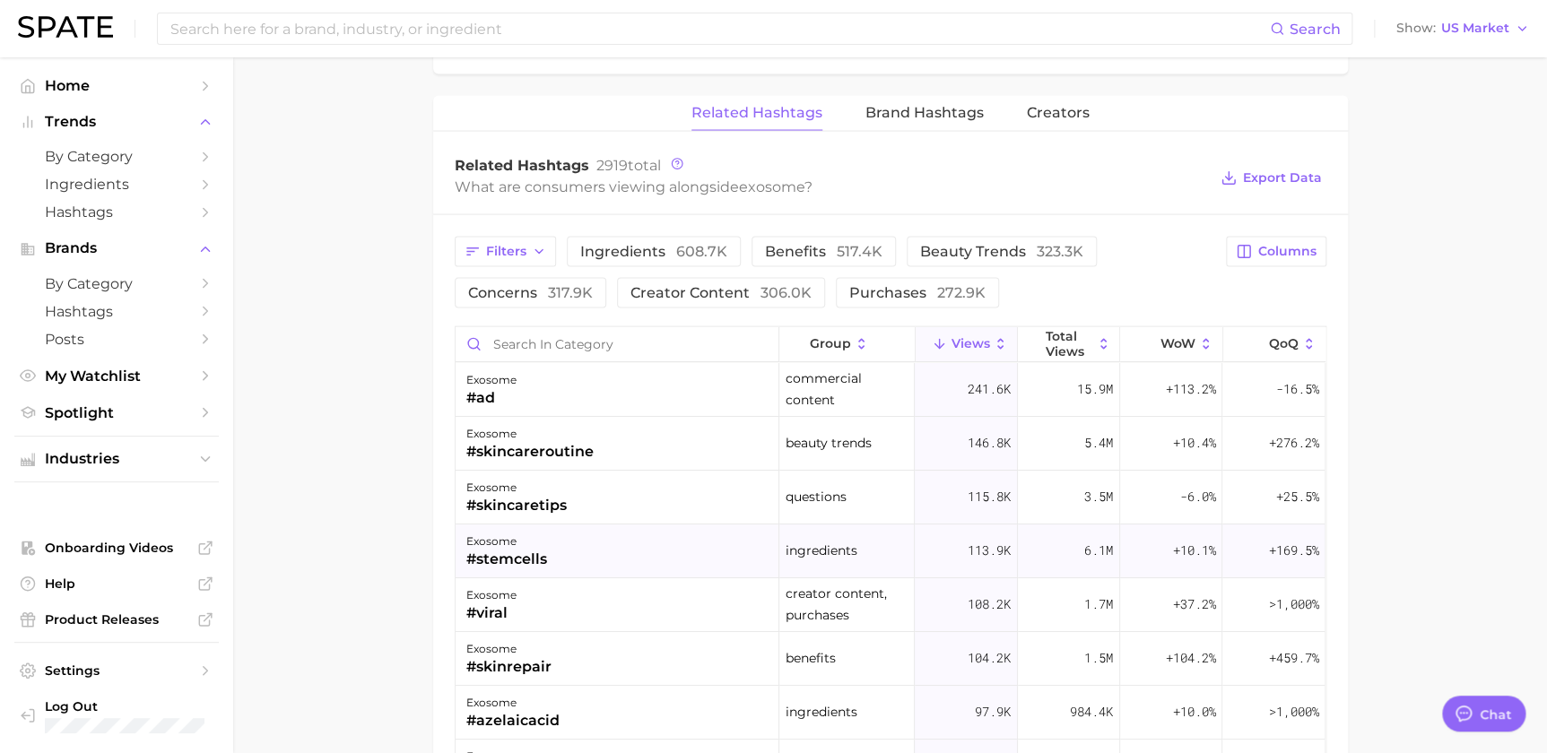
click at [601, 549] on div "exosome #stemcells" at bounding box center [618, 552] width 324 height 54
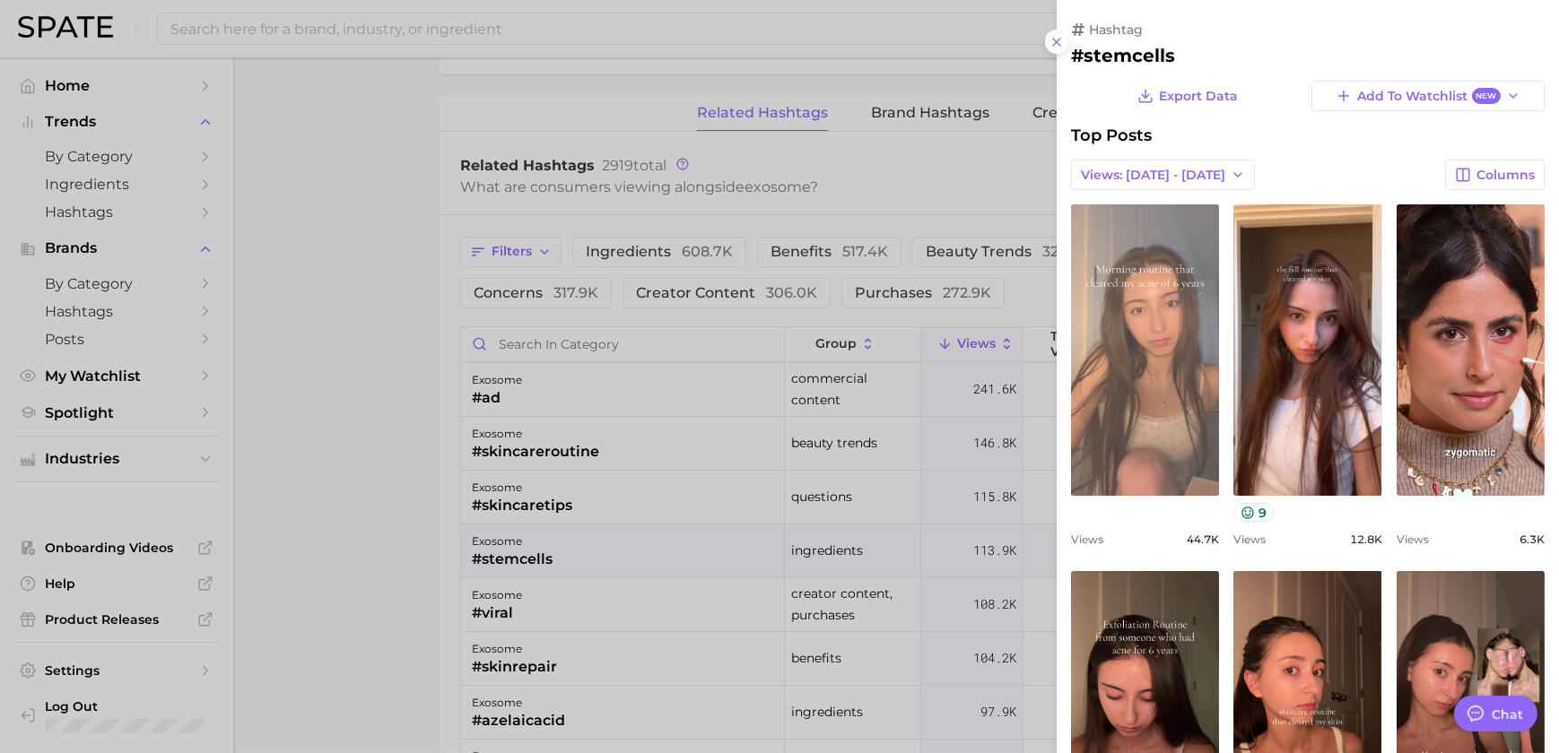
scroll to position [0, 0]
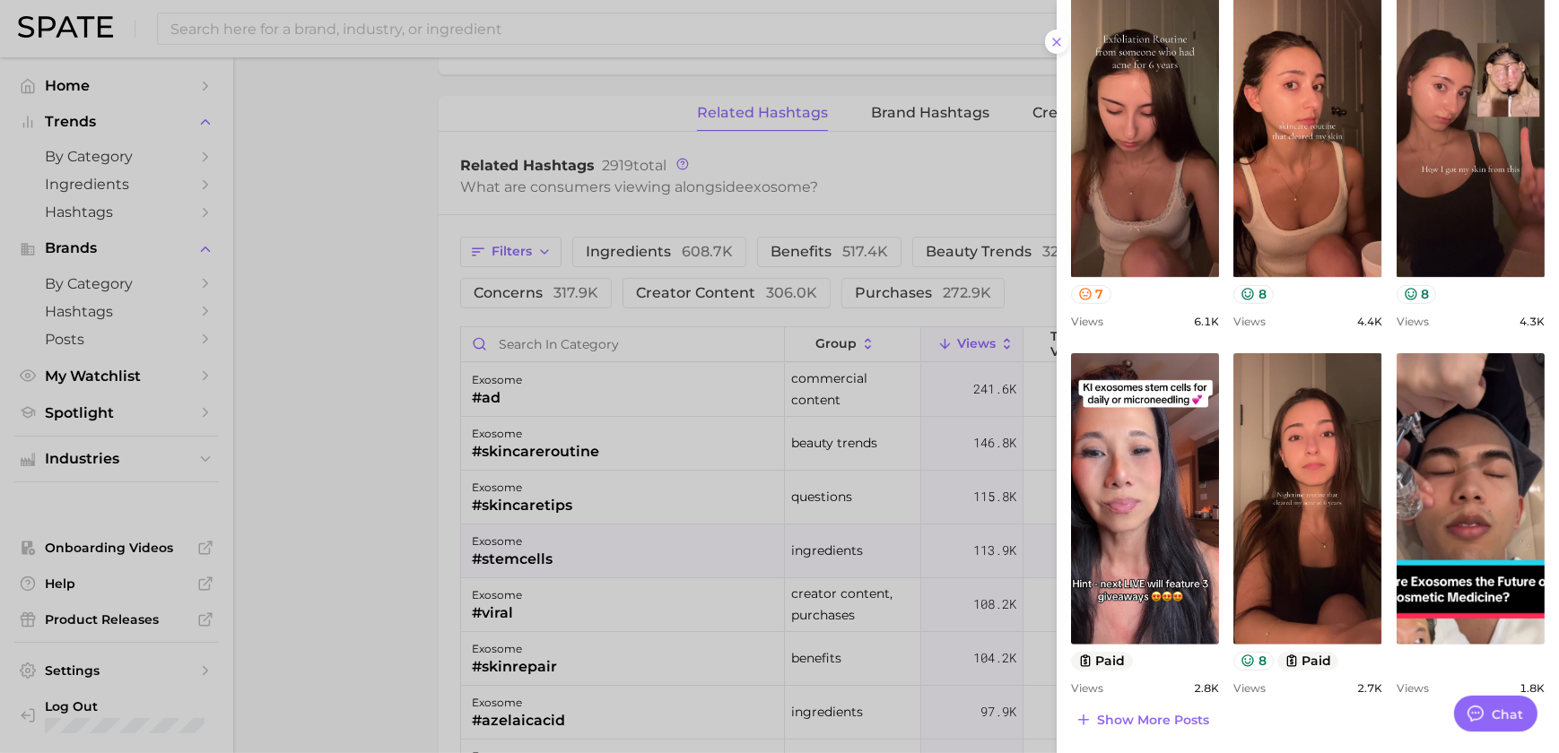
click at [905, 363] on div at bounding box center [779, 376] width 1559 height 753
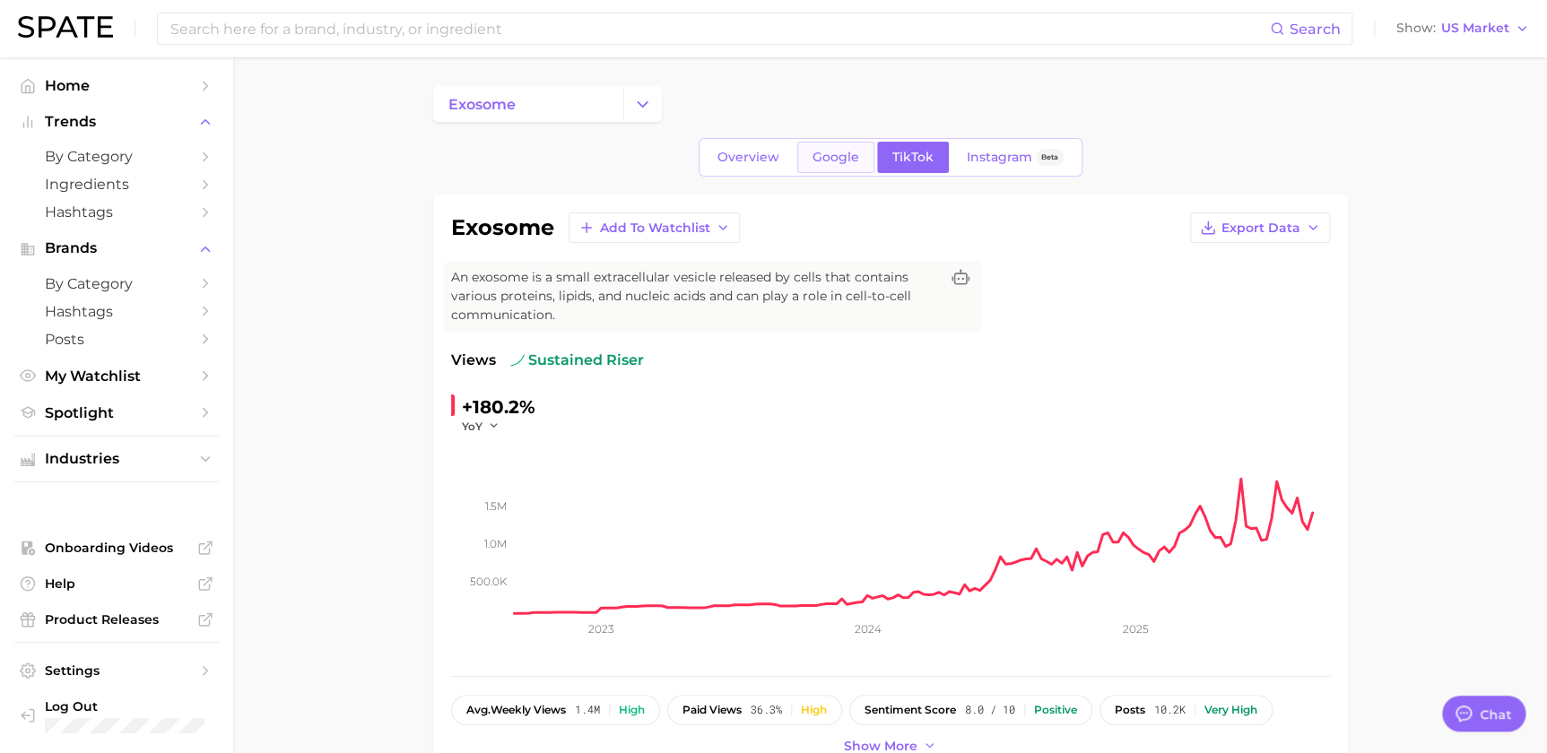
drag, startPoint x: 834, startPoint y: 173, endPoint x: 836, endPoint y: 161, distance: 11.8
click at [833, 173] on div "Overview Google TikTok Instagram Beta" at bounding box center [891, 157] width 384 height 39
click at [838, 161] on span "Google" at bounding box center [836, 157] width 47 height 15
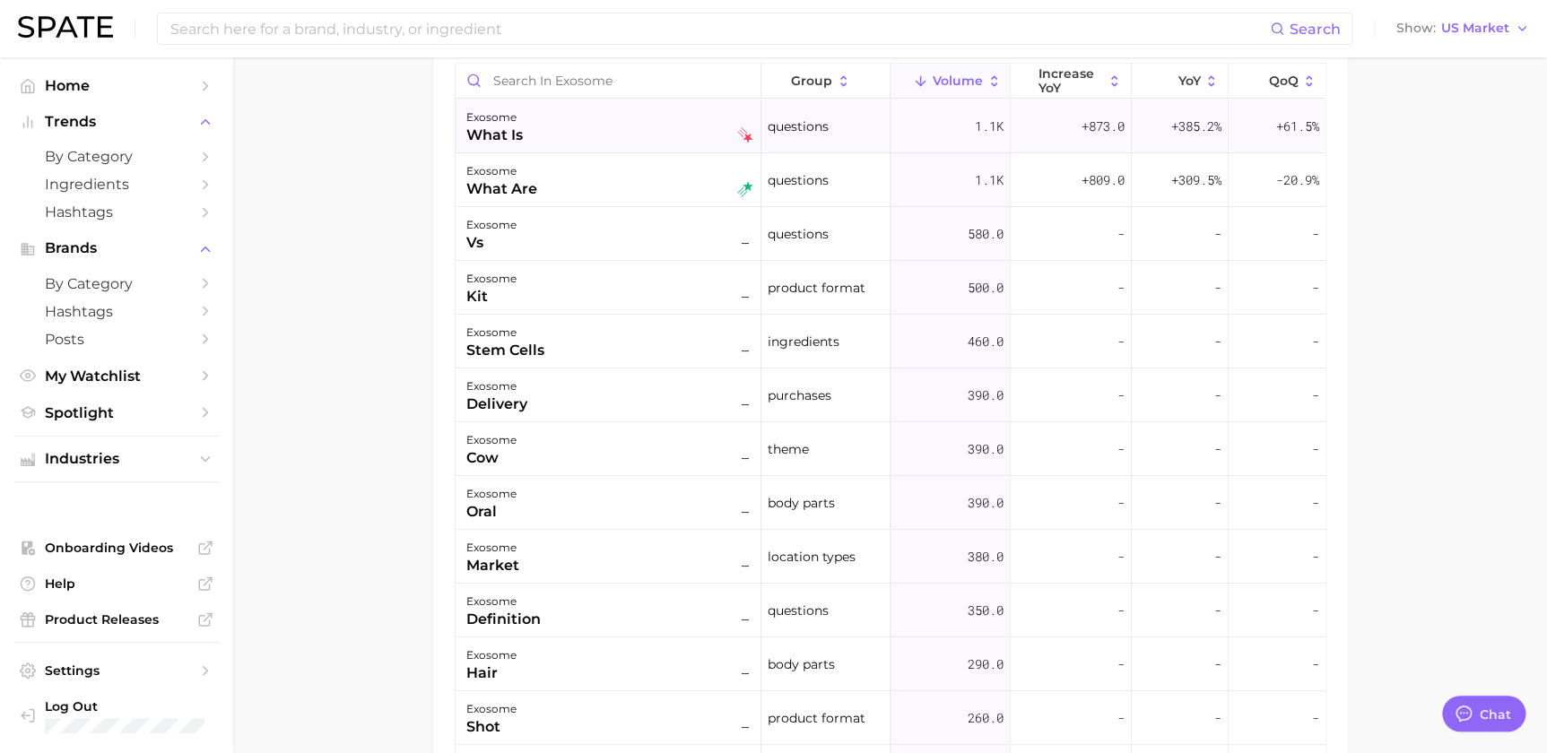
click at [650, 119] on div "exosome what is" at bounding box center [609, 126] width 287 height 39
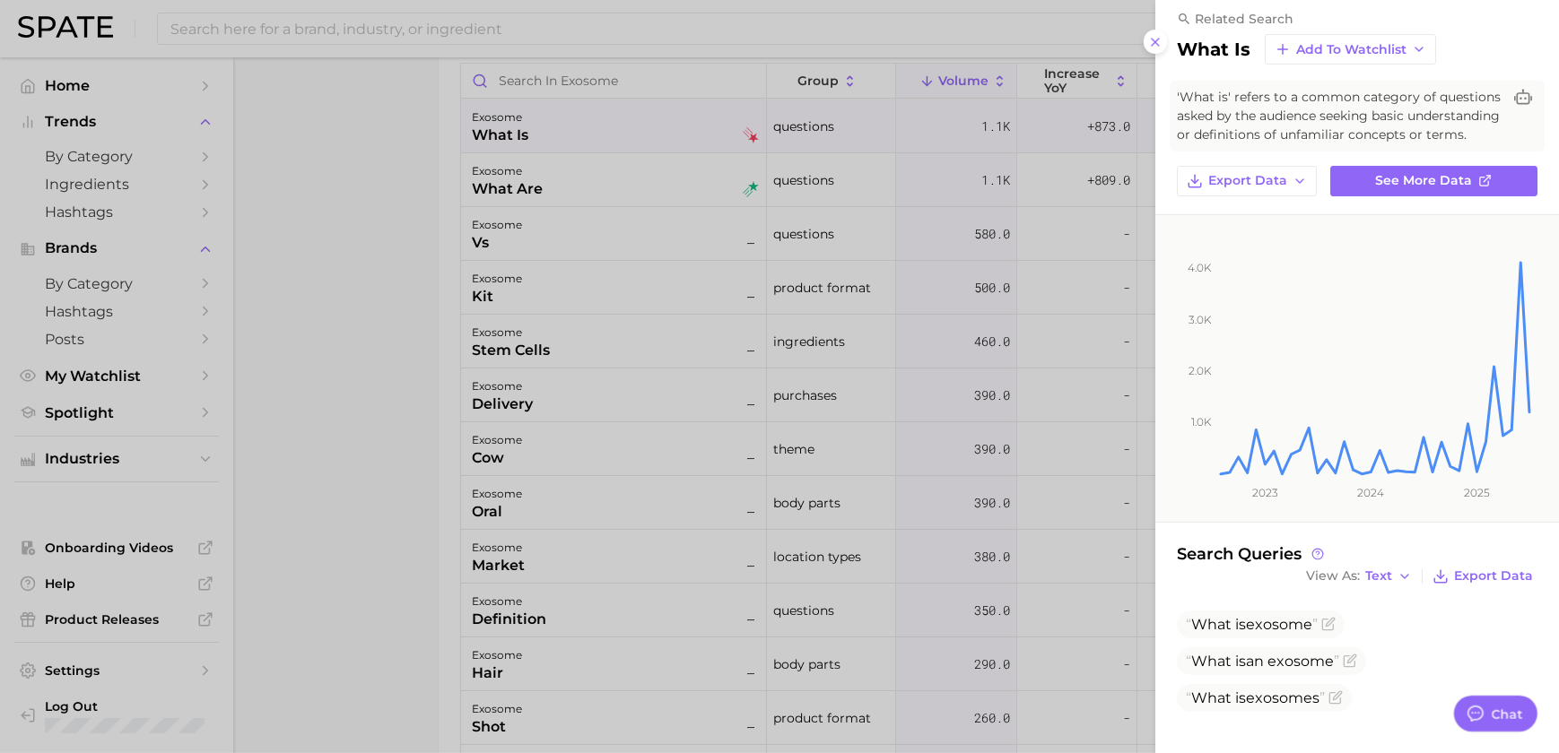
click at [985, 322] on div at bounding box center [779, 376] width 1559 height 753
